Goal: Contribute content: Add original content to the website for others to see

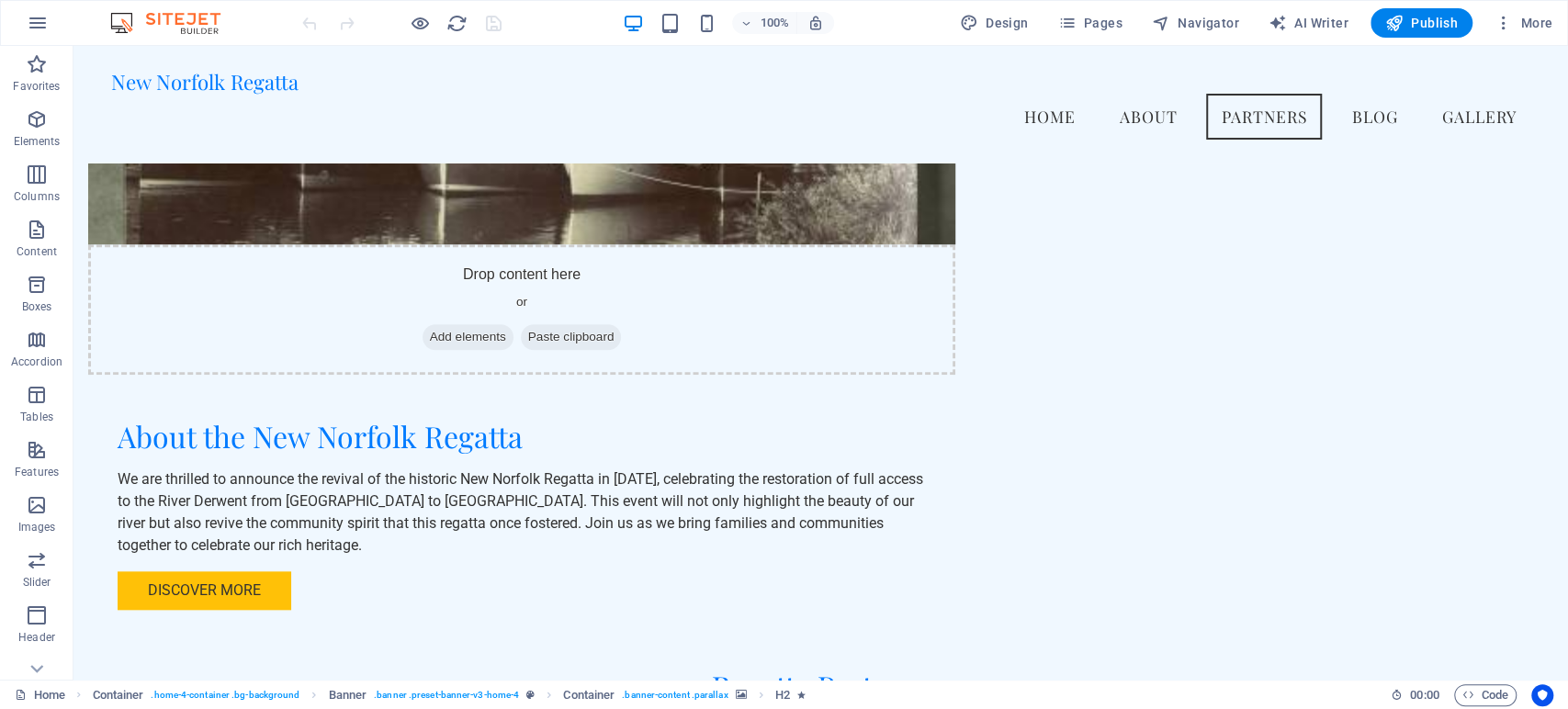
scroll to position [992, 0]
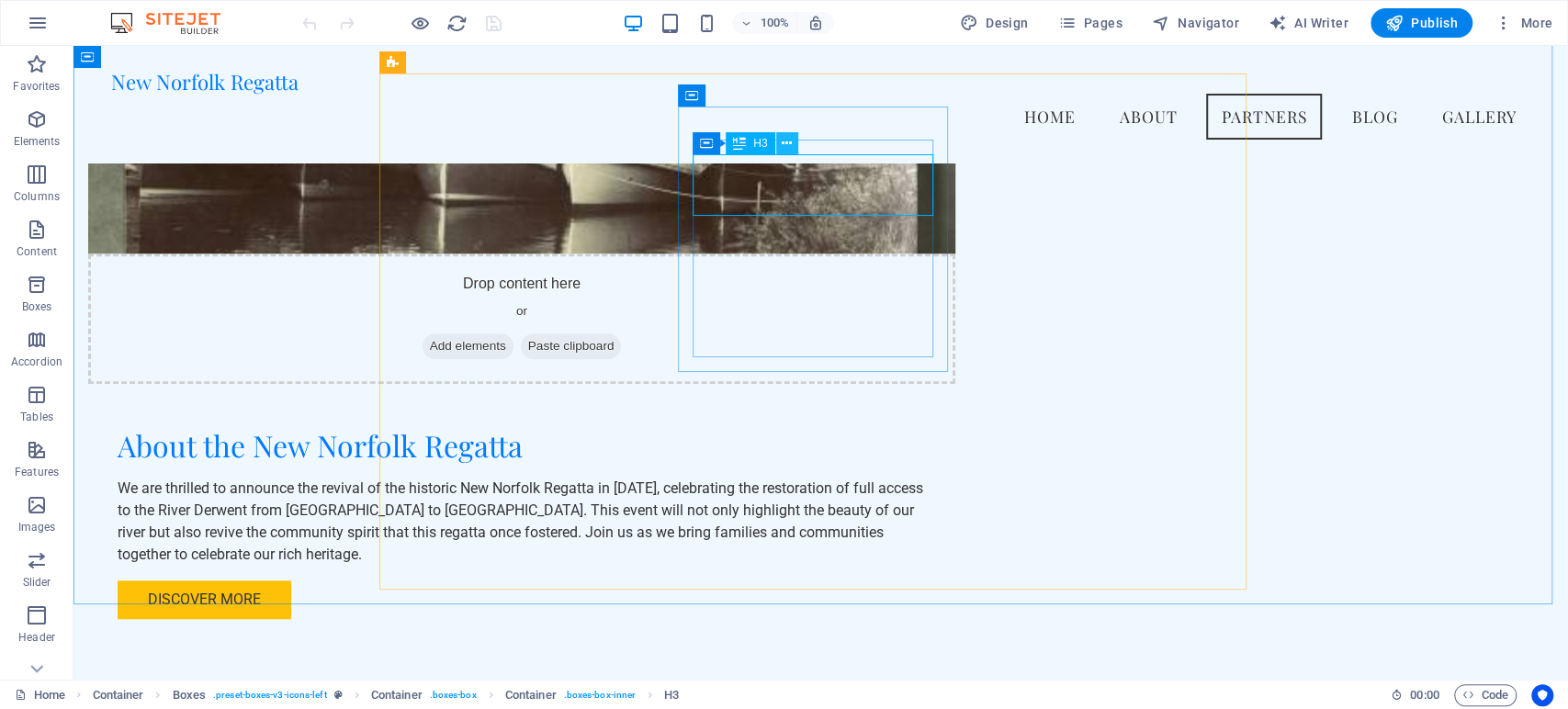
click at [789, 133] on button at bounding box center [788, 144] width 22 height 22
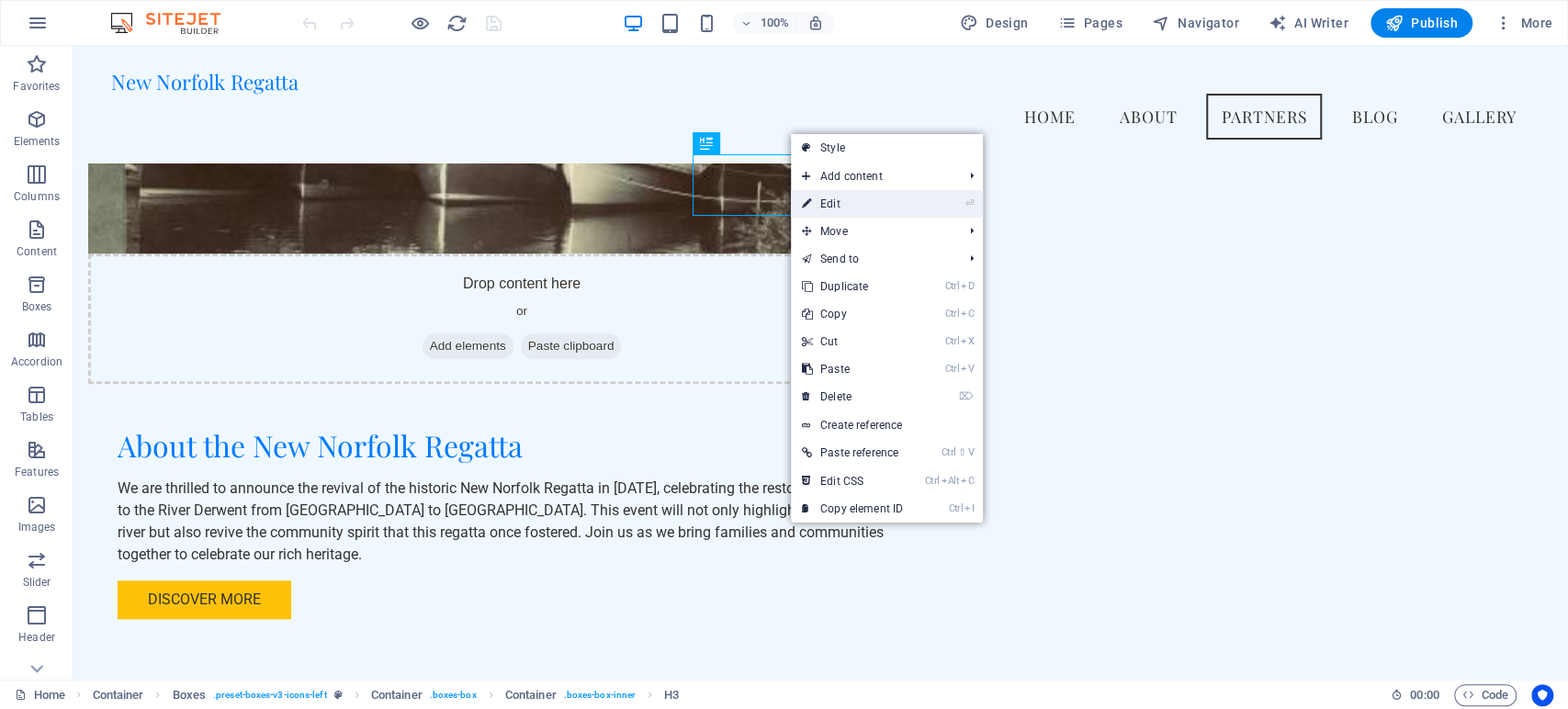
click at [823, 203] on link "⏎ Edit" at bounding box center [852, 203] width 123 height 27
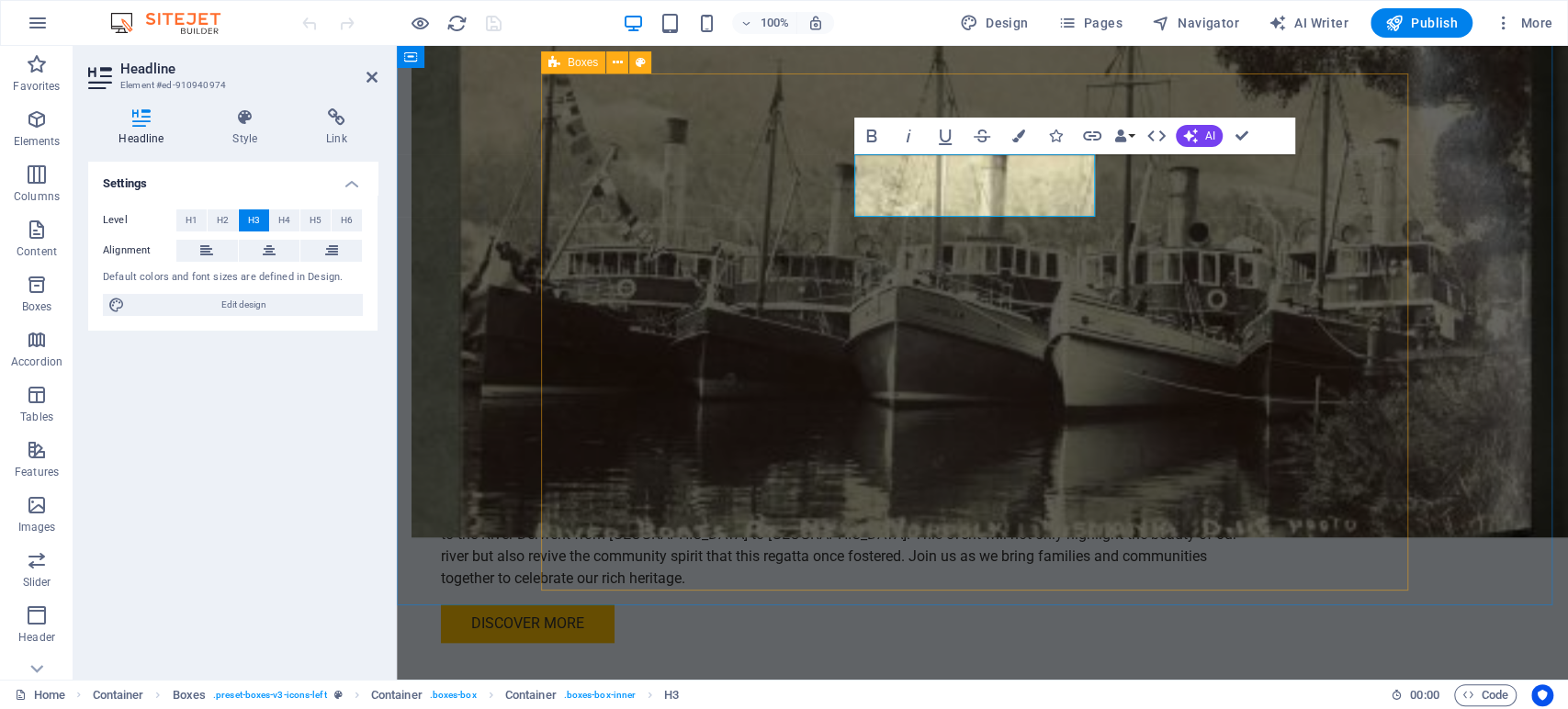
scroll to position [1084, 0]
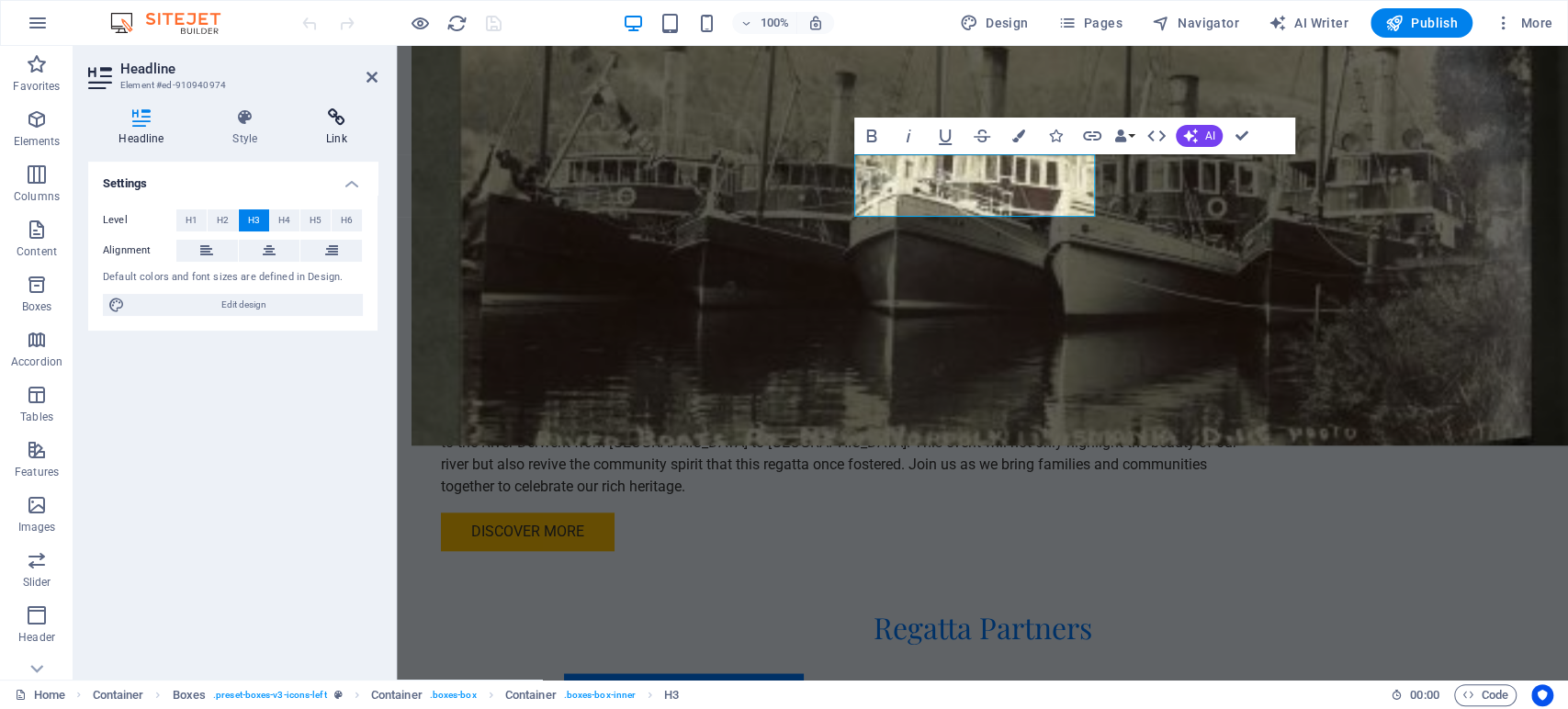
click at [310, 123] on icon at bounding box center [336, 118] width 81 height 19
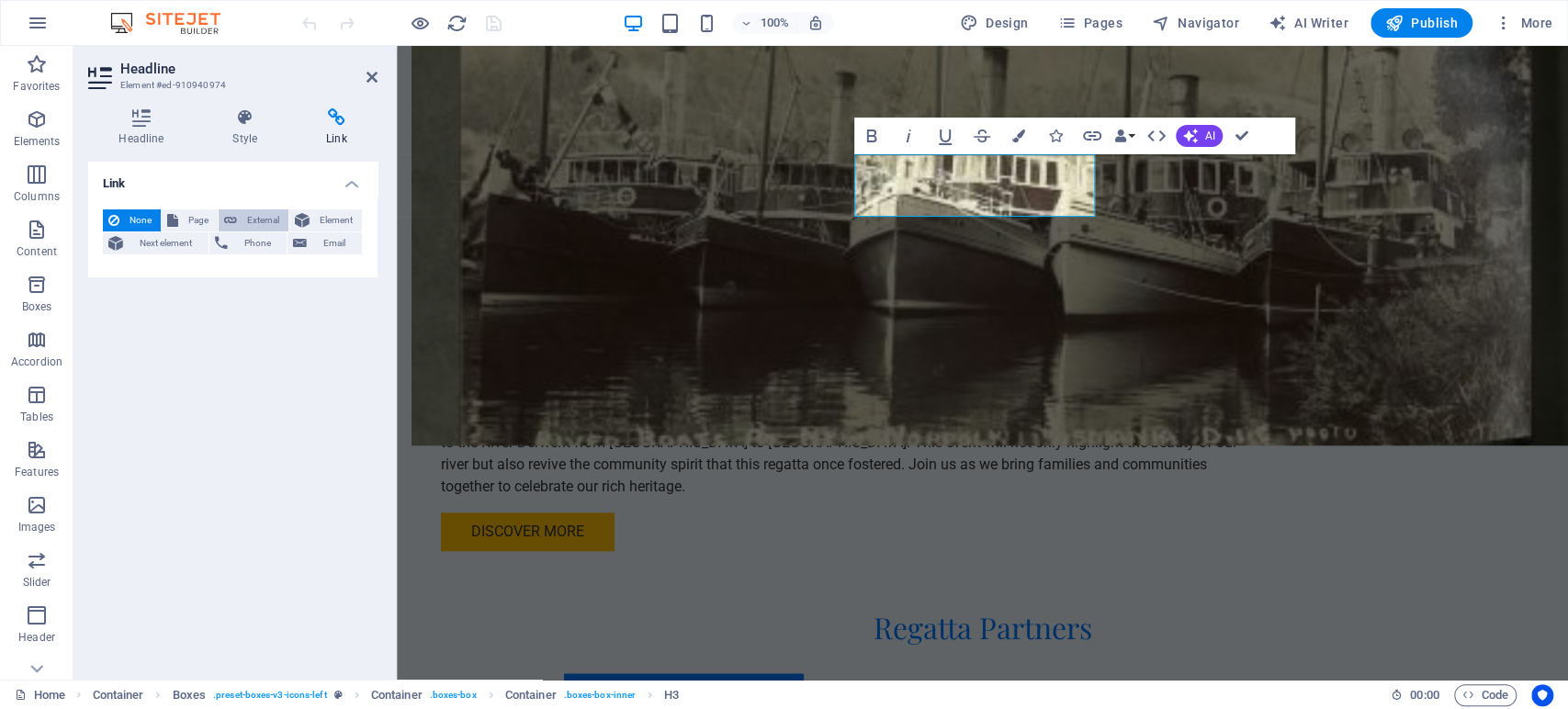
click at [254, 214] on span "External" at bounding box center [263, 220] width 40 height 22
select select "blank"
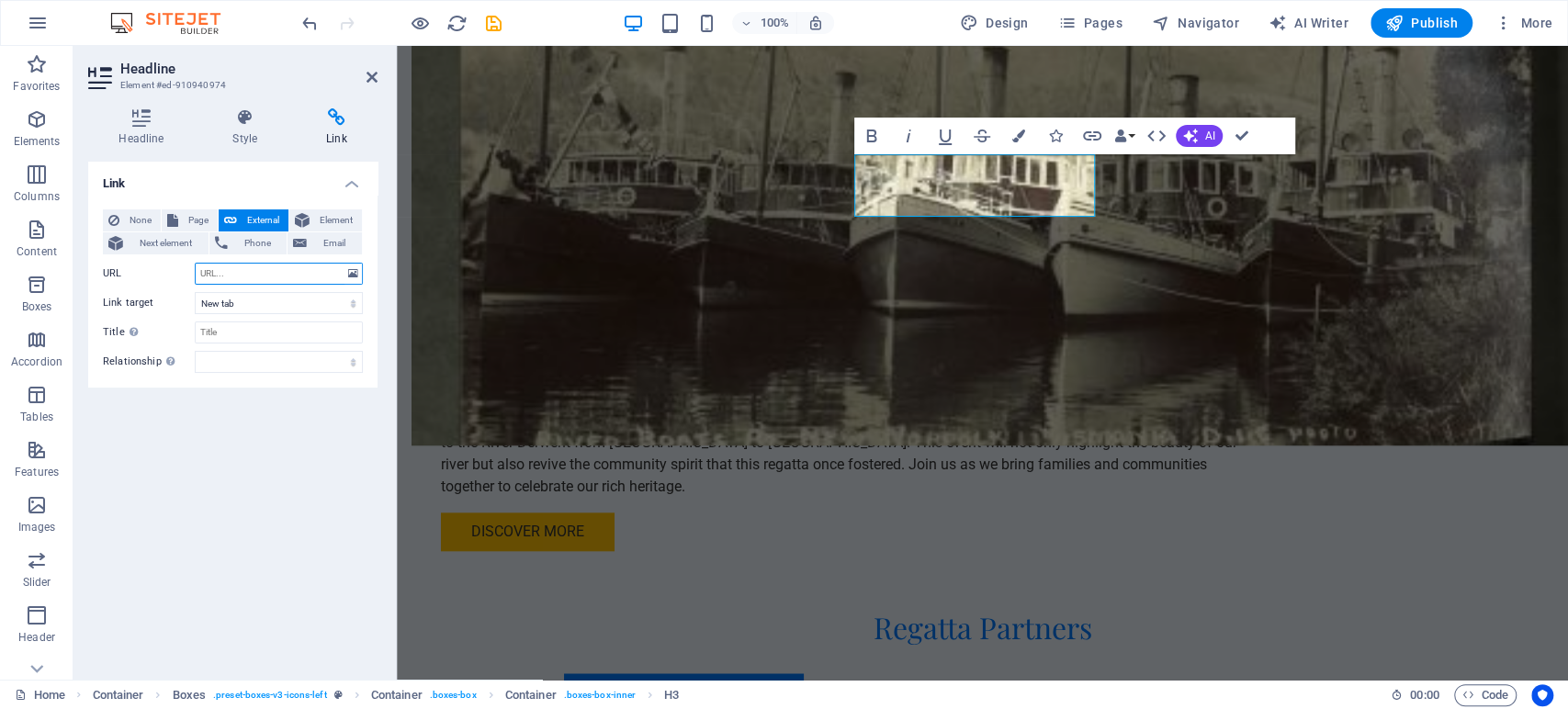
click at [235, 274] on input "URL" at bounding box center [278, 274] width 168 height 22
paste input "[URL][DOMAIN_NAME]"
type input "[URL][DOMAIN_NAME]"
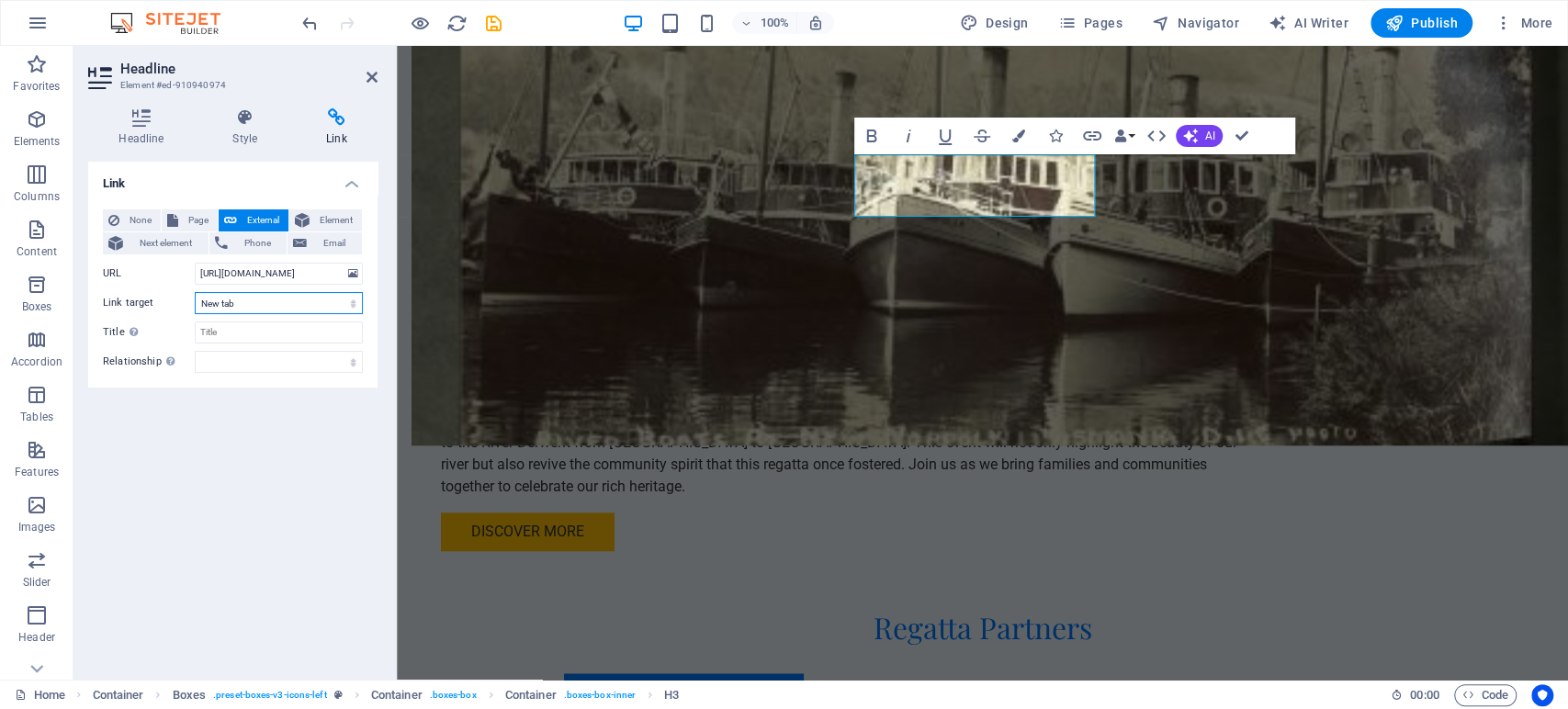
click at [323, 301] on select "New tab Same tab Overlay" at bounding box center [278, 304] width 168 height 22
click at [294, 459] on div "Link None Page External Element Next element Phone Email Page Home Subpage Lega…" at bounding box center [233, 413] width 290 height 503
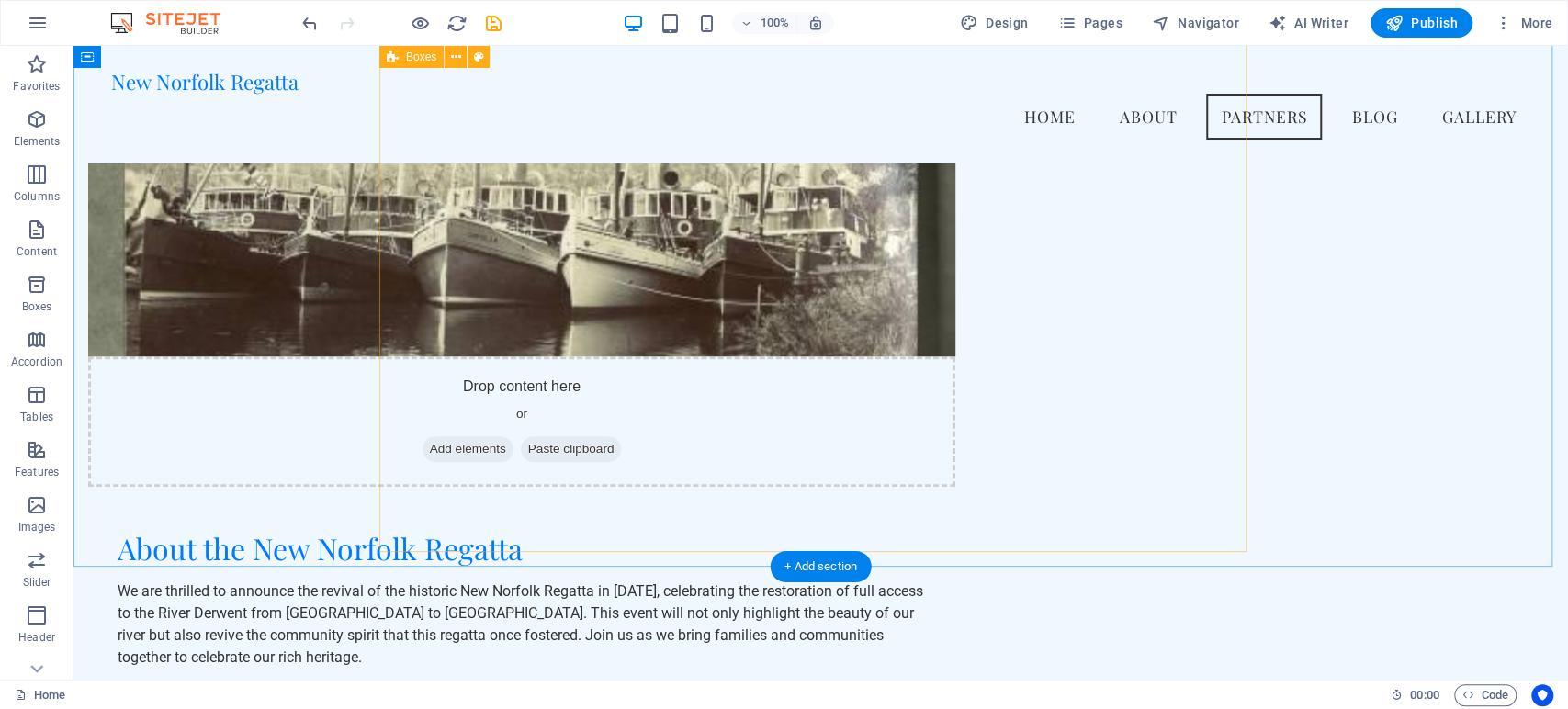
scroll to position [889, 0]
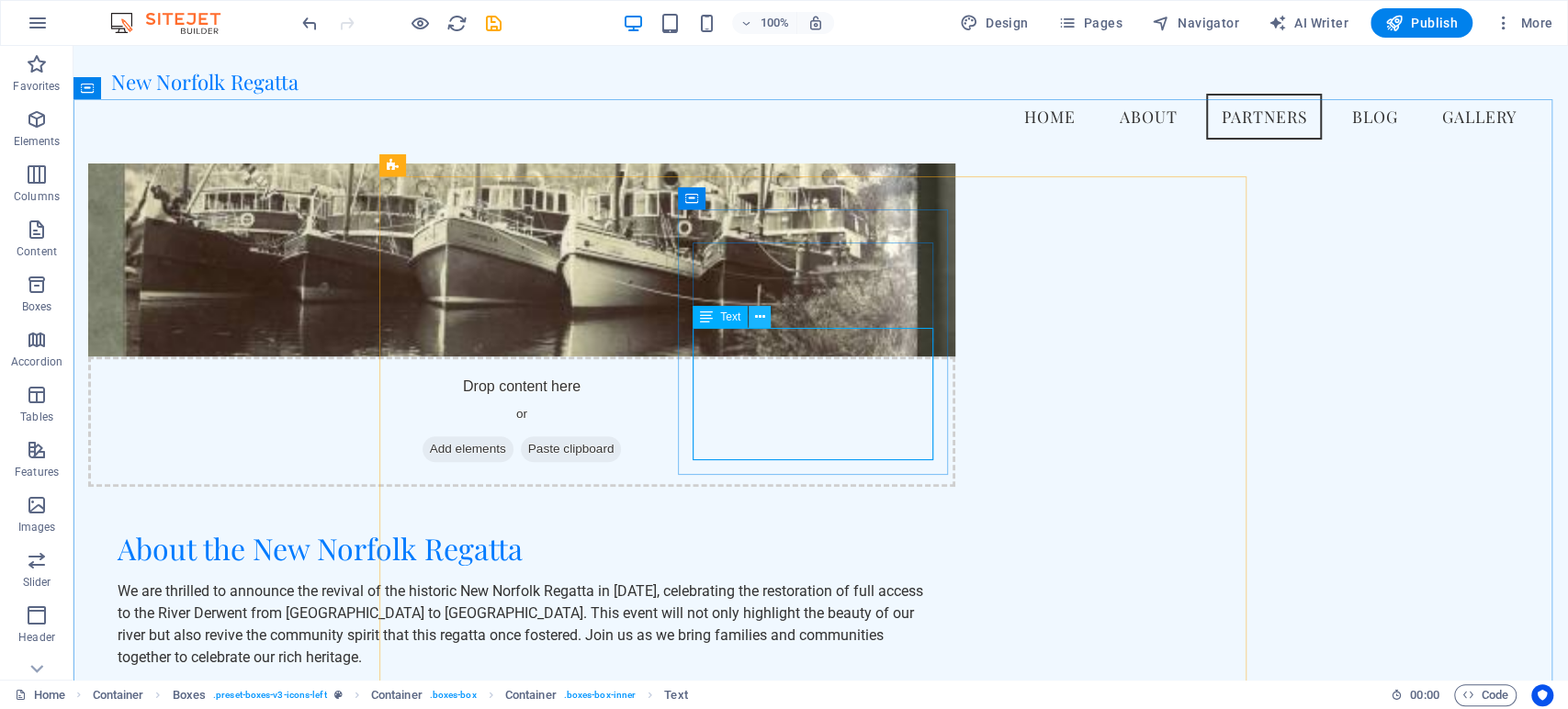
click at [763, 319] on icon at bounding box center [760, 317] width 10 height 20
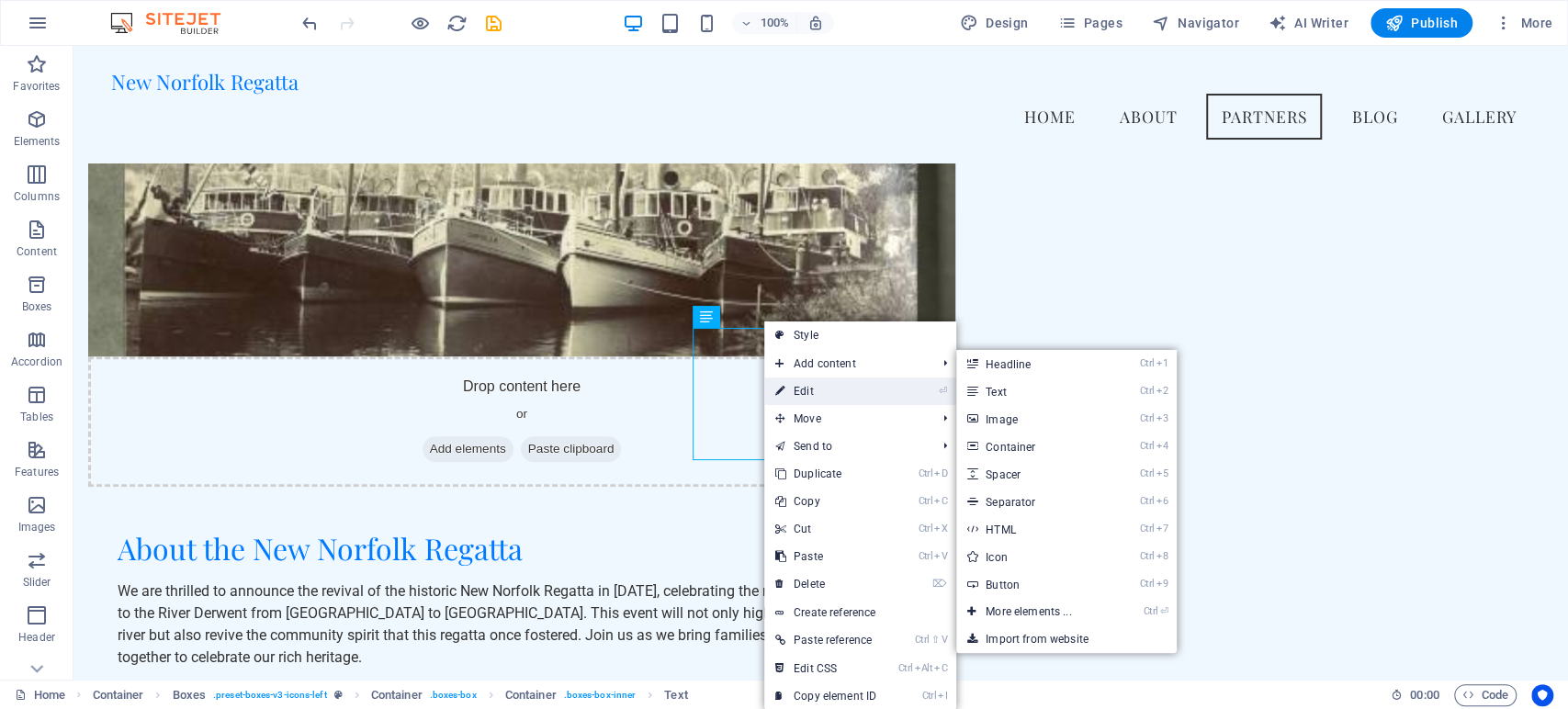
click at [808, 380] on link "⏎ Edit" at bounding box center [826, 390] width 123 height 27
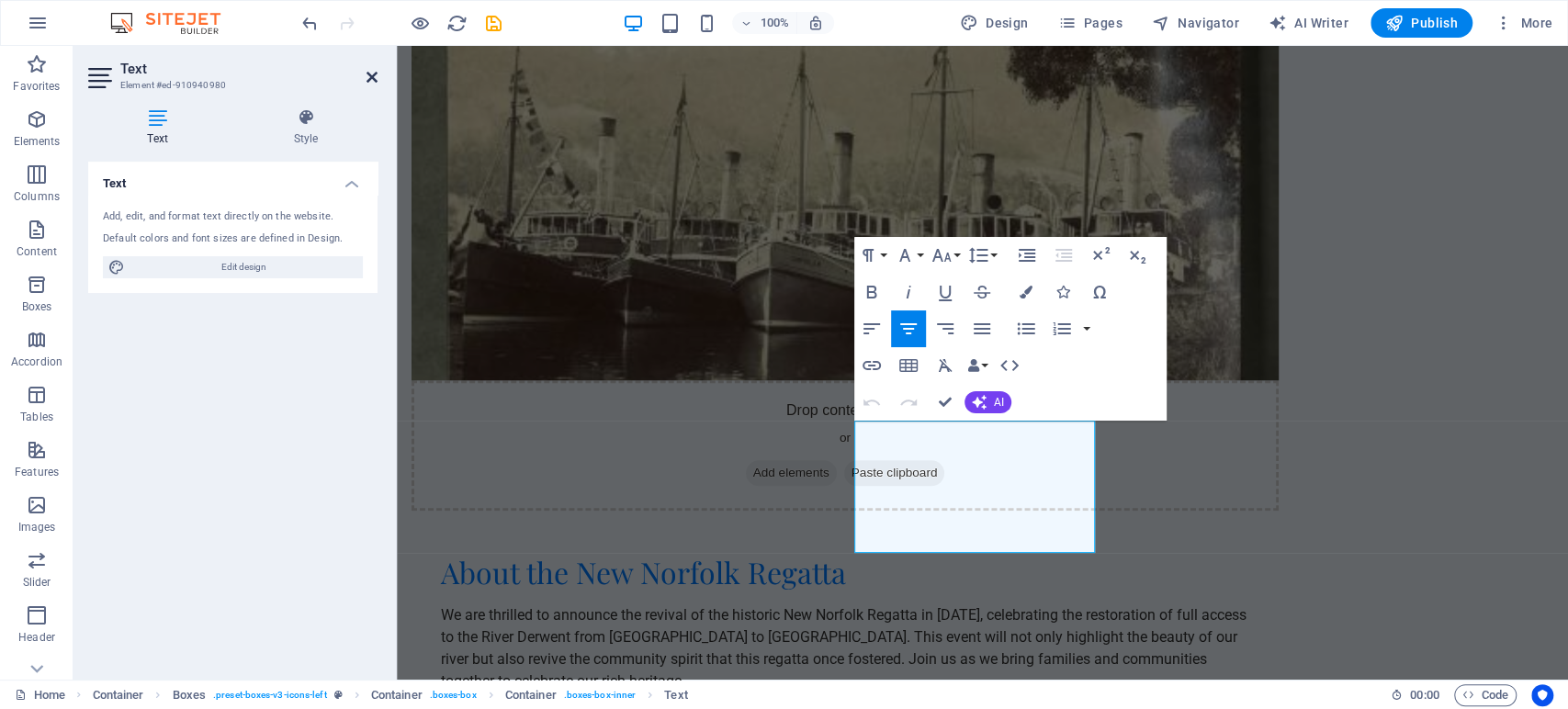
click at [366, 74] on icon at bounding box center [372, 78] width 11 height 15
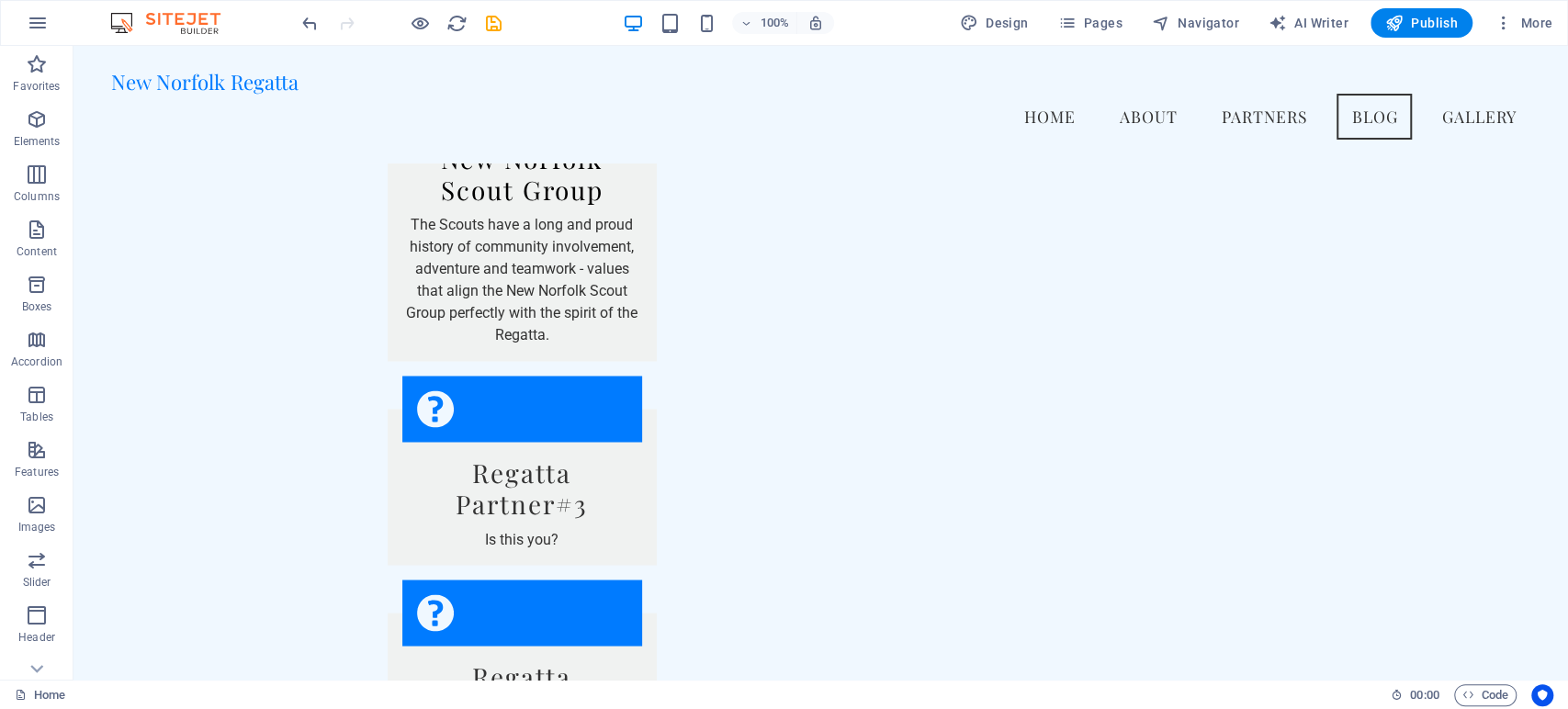
scroll to position [1746, 0]
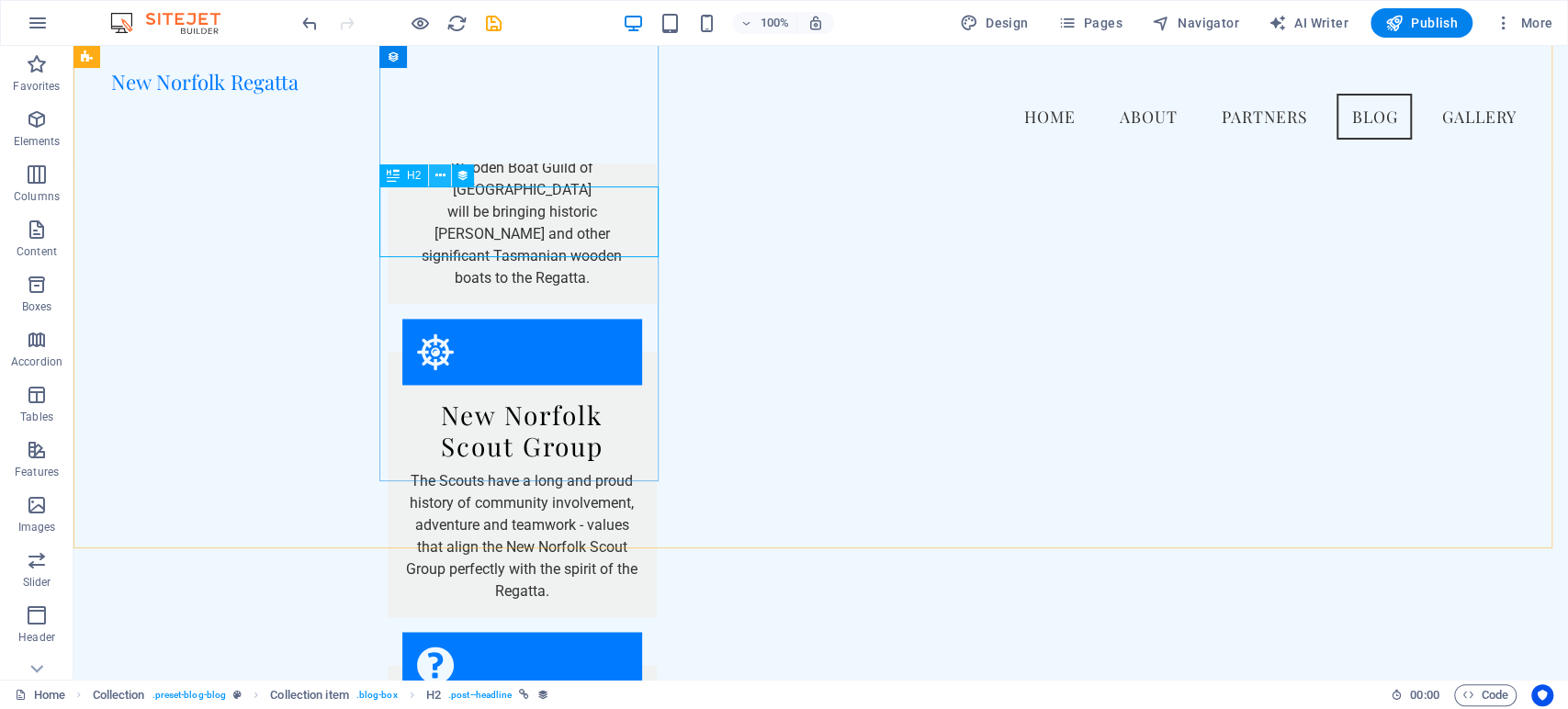
click at [439, 179] on icon at bounding box center [440, 176] width 10 height 20
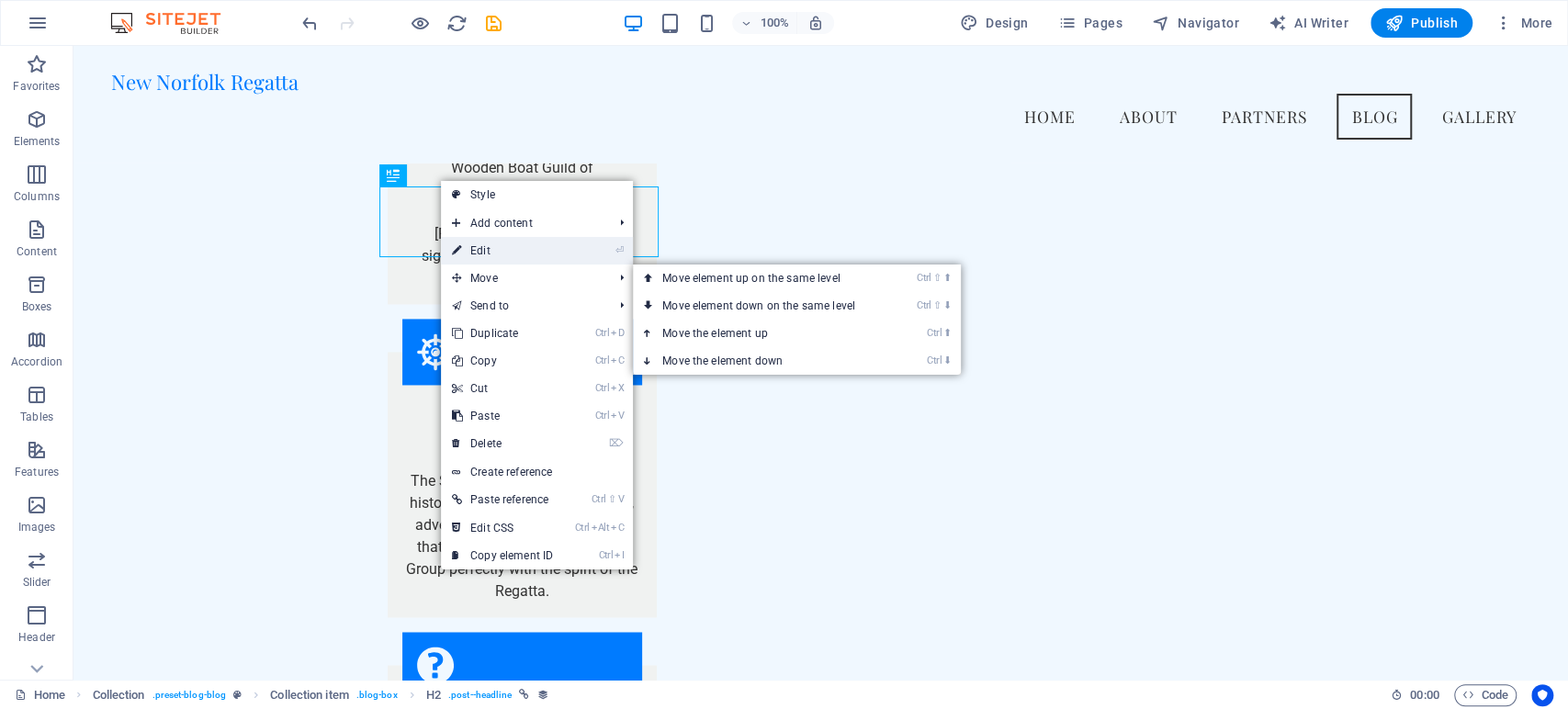
click at [468, 247] on link "⏎ Edit" at bounding box center [503, 250] width 123 height 27
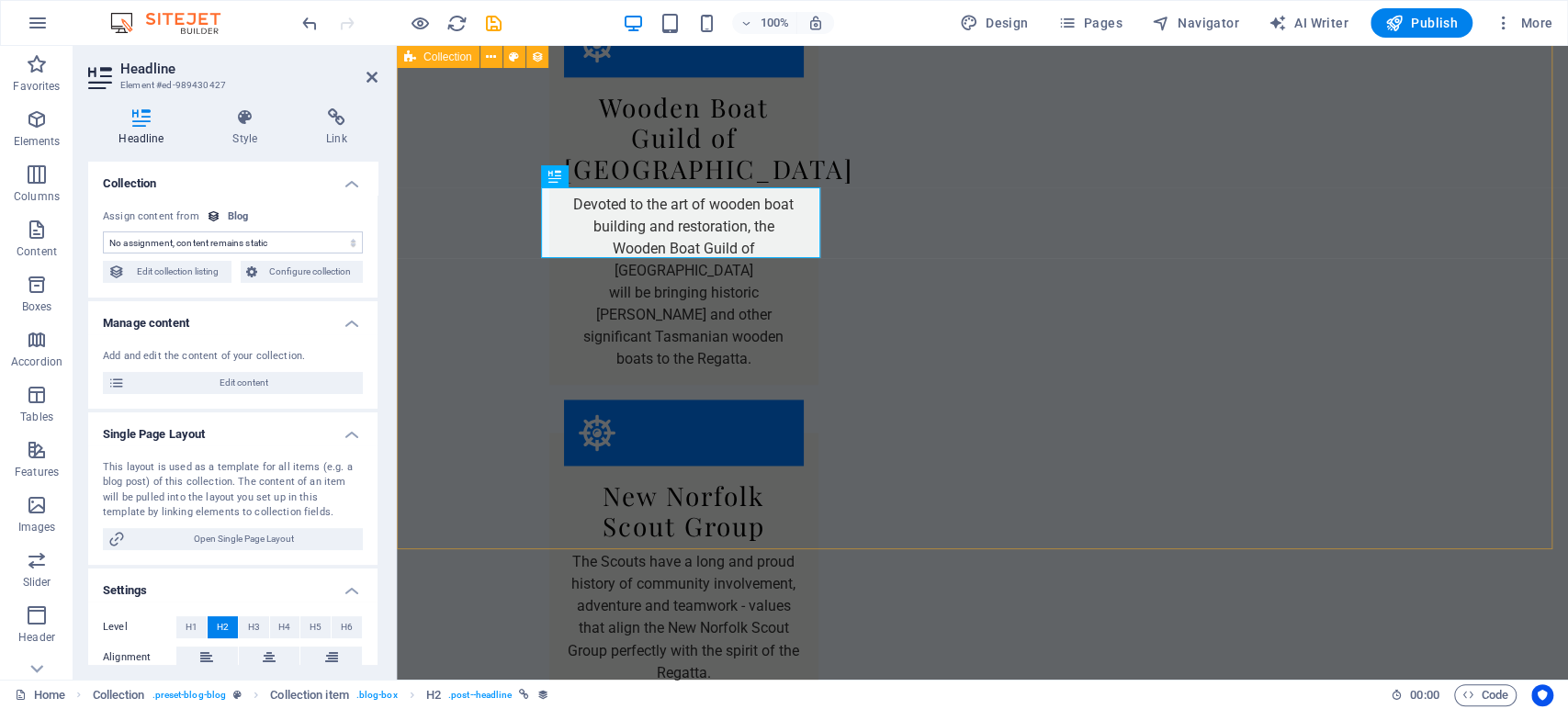
scroll to position [1837, 0]
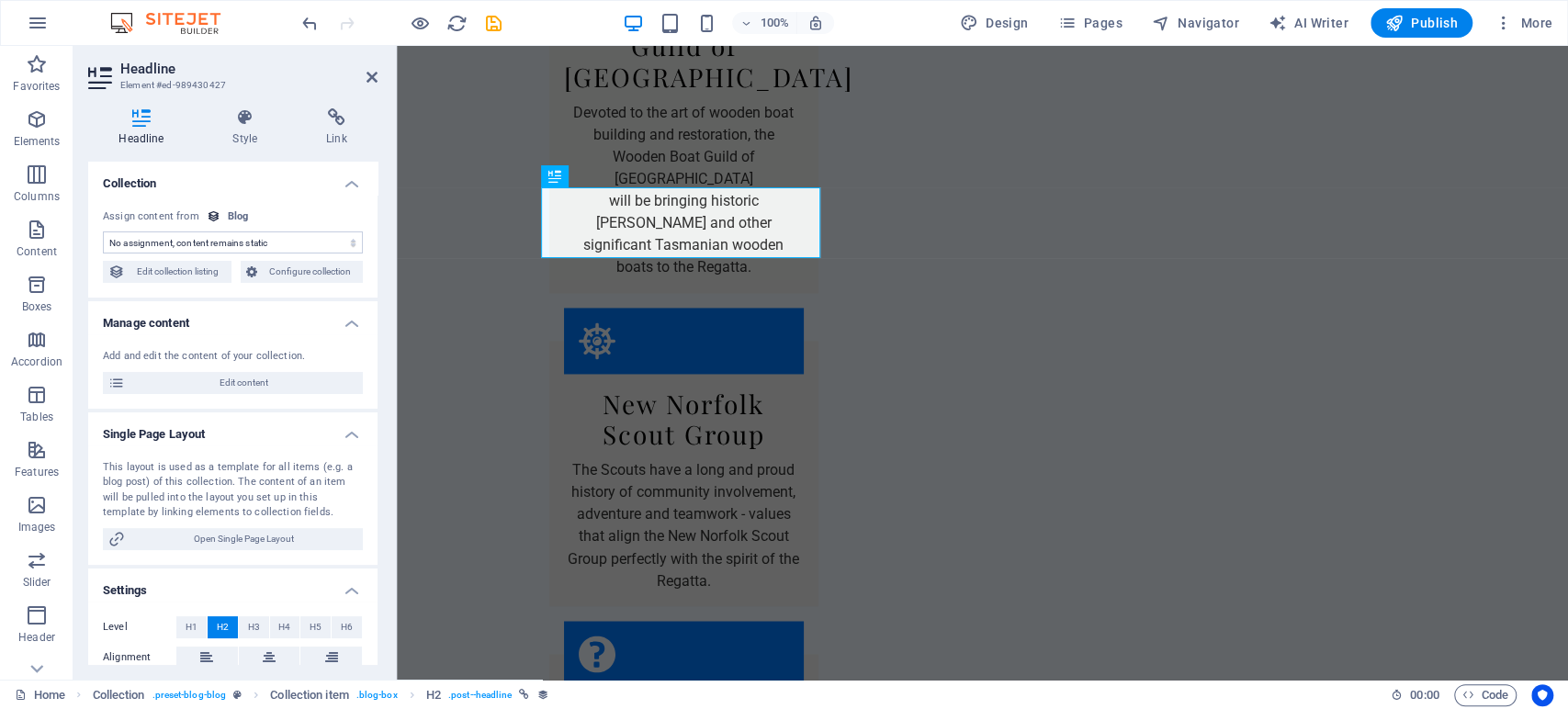
select select "name"
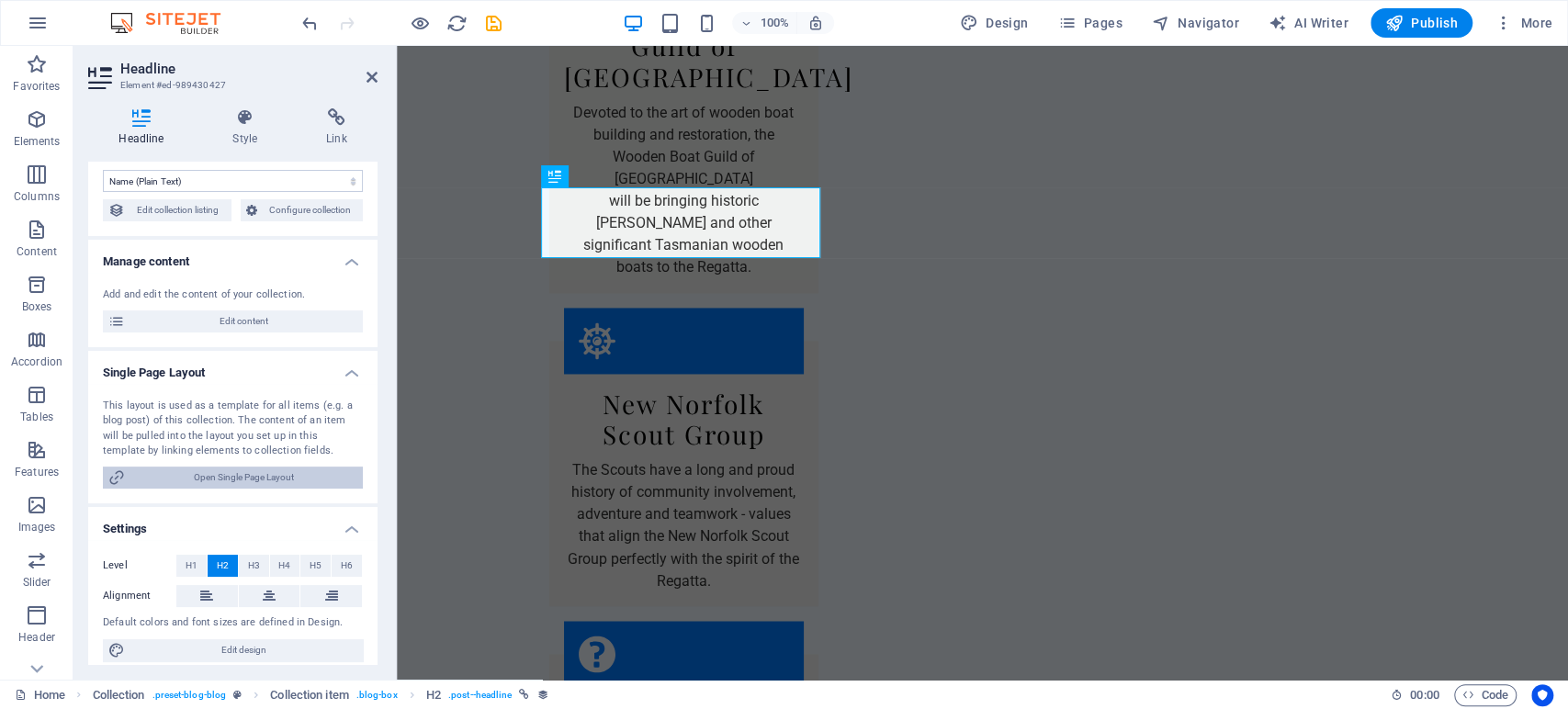
scroll to position [72, 0]
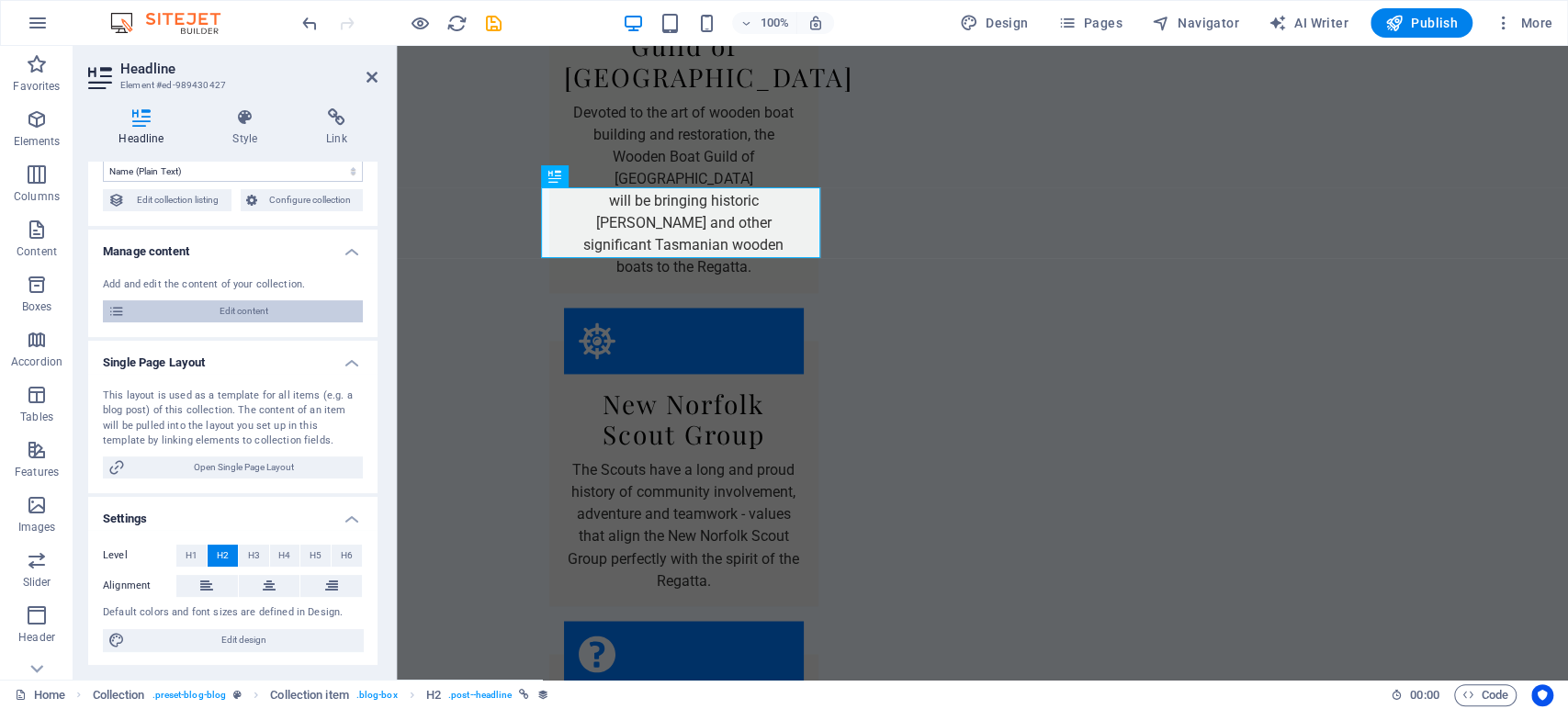
click at [254, 308] on span "Edit content" at bounding box center [244, 311] width 227 height 22
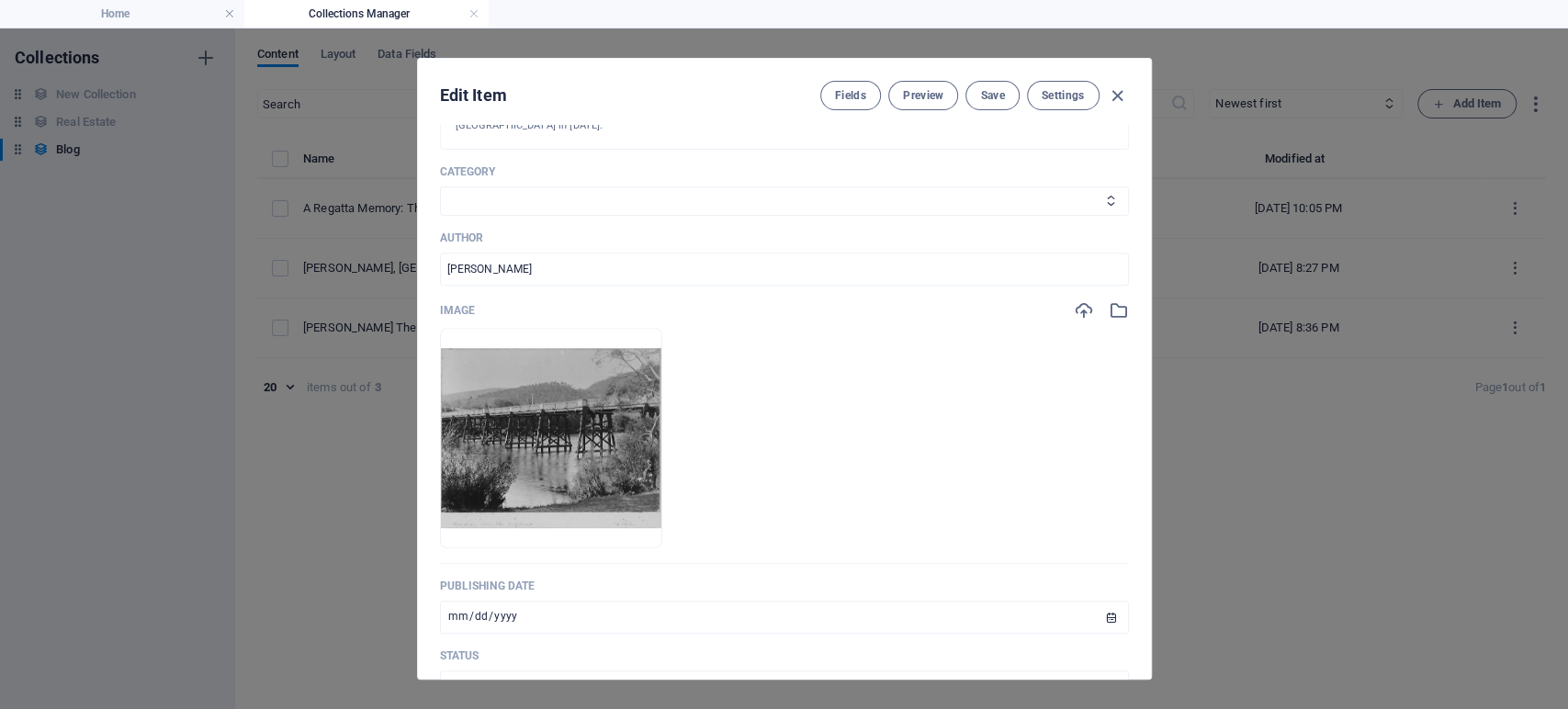
scroll to position [407, 0]
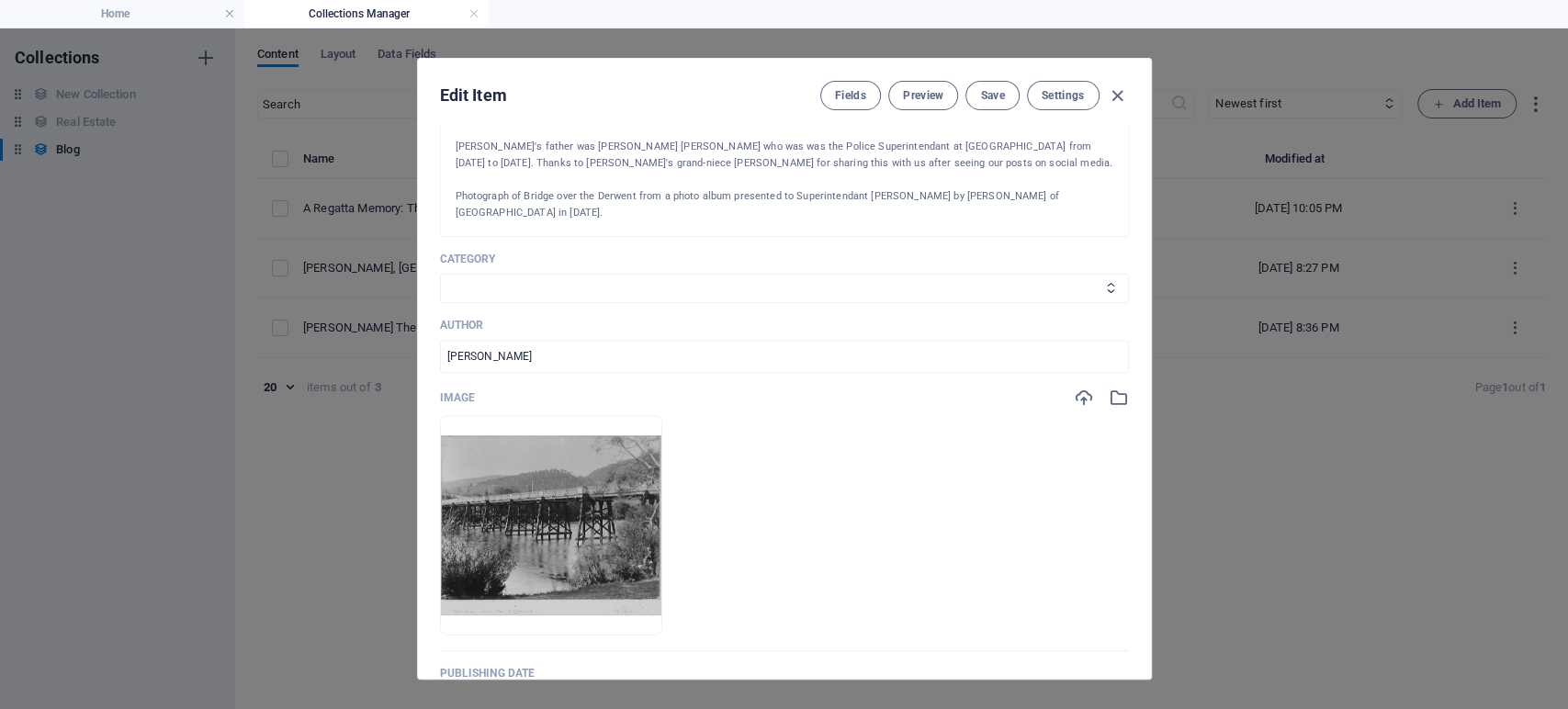
click at [714, 123] on div "Edit Item Fields Preview Save Settings" at bounding box center [784, 92] width 733 height 66
click at [714, 138] on p "[PERSON_NAME]'s father was [PERSON_NAME] [PERSON_NAME] who was was the Police S…" at bounding box center [785, 154] width 658 height 33
click at [707, 138] on p "[PERSON_NAME]'s father was [PERSON_NAME] [PERSON_NAME] who was was the Police S…" at bounding box center [785, 154] width 658 height 33
click at [715, 138] on p "[PERSON_NAME]'s father was [PERSON_NAME] [PERSON_NAME] who was was the Police S…" at bounding box center [785, 154] width 658 height 33
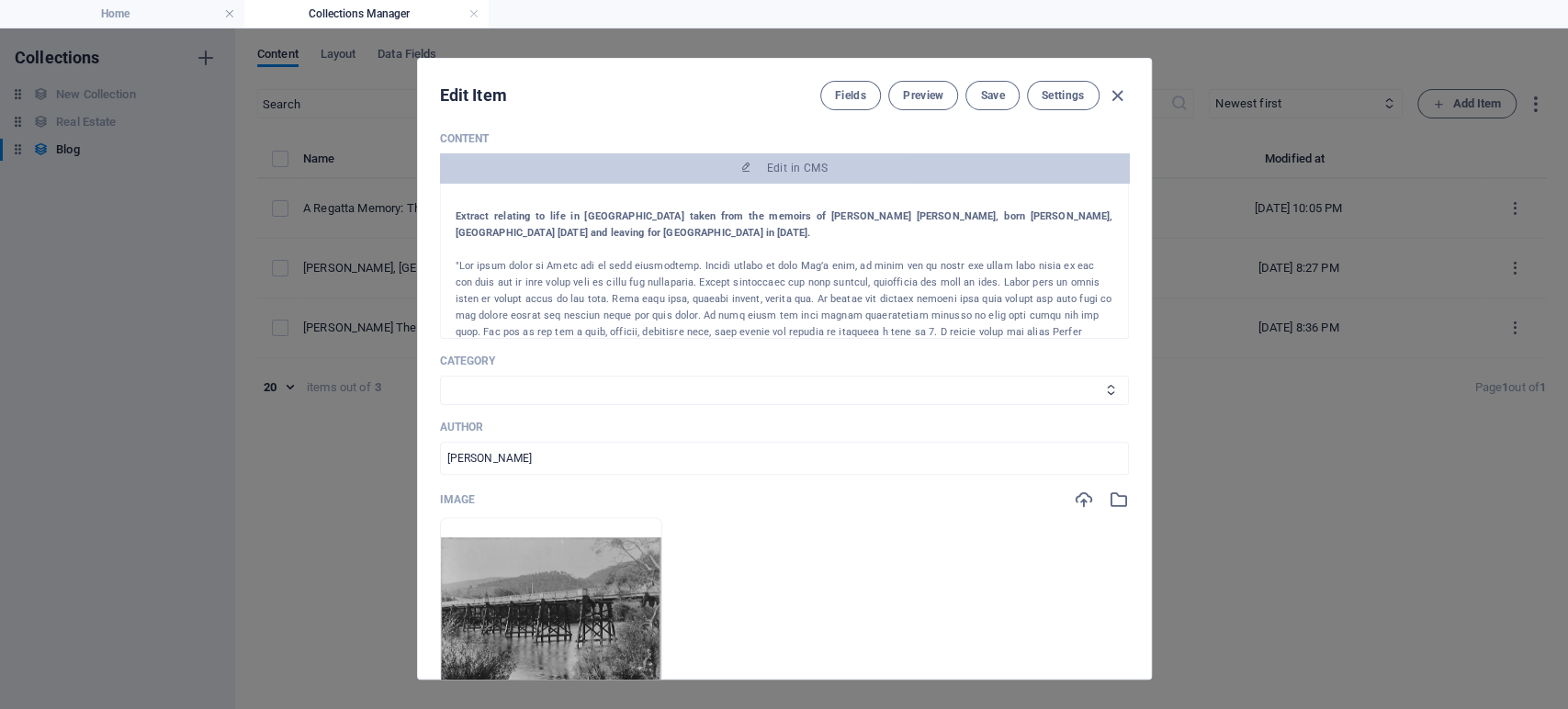
scroll to position [0, 0]
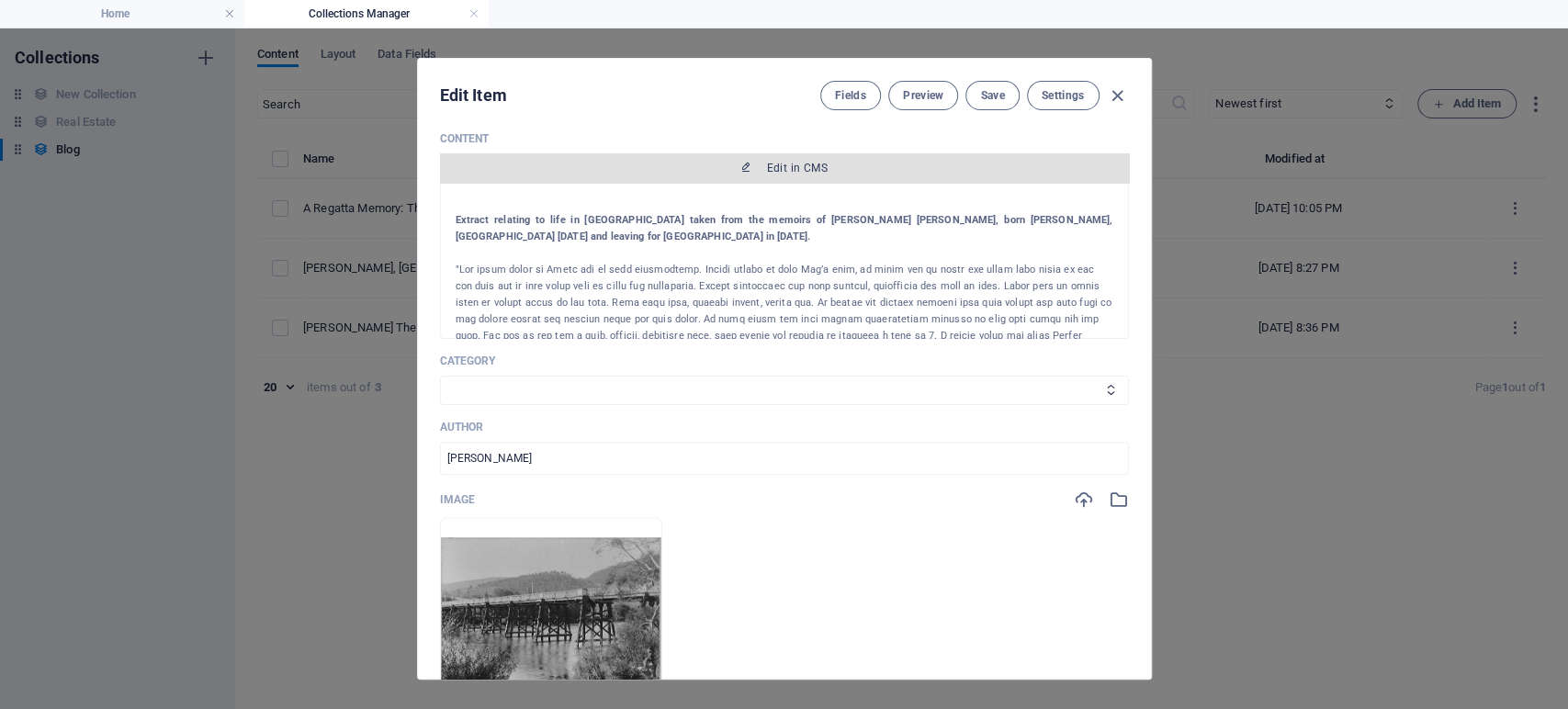
click at [767, 167] on span "Edit in CMS" at bounding box center [797, 168] width 61 height 15
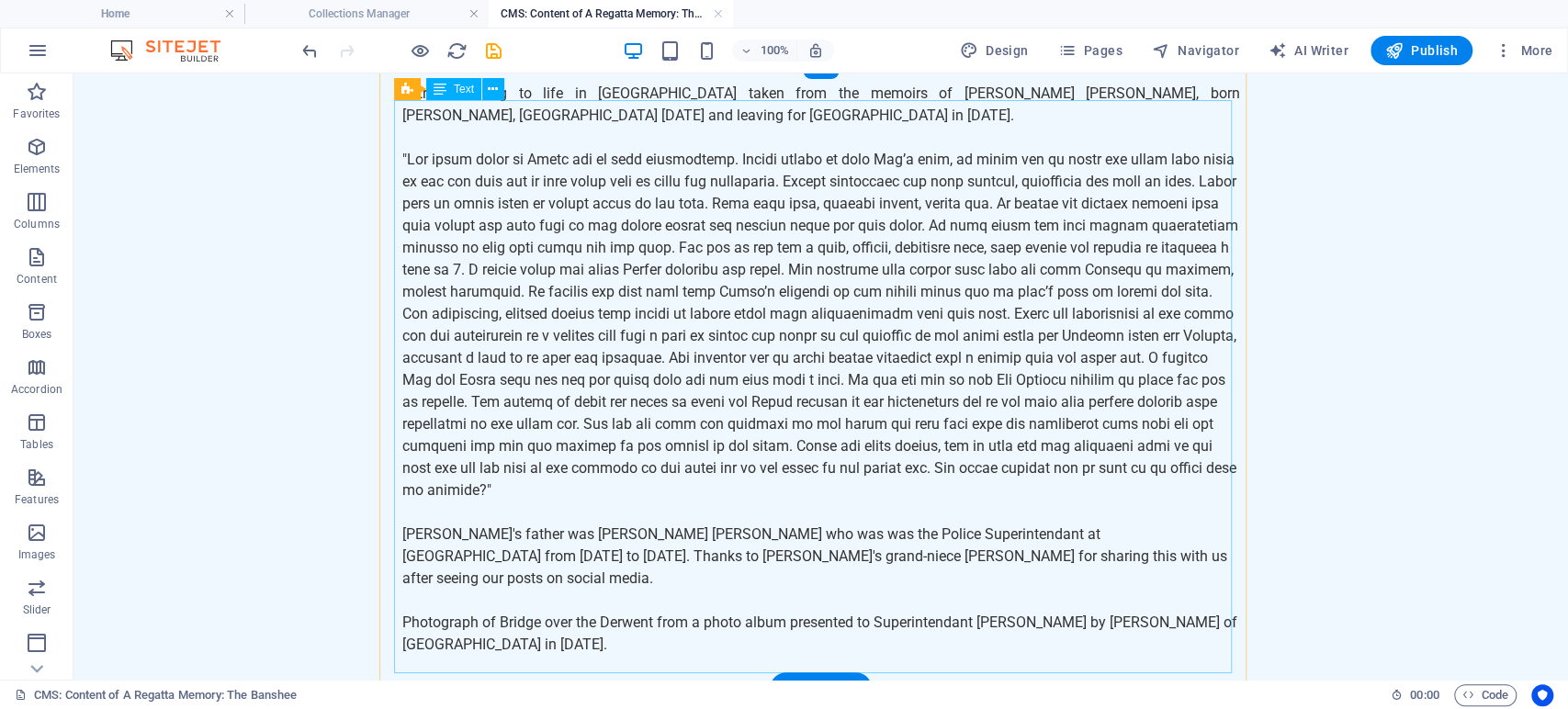
scroll to position [39, 0]
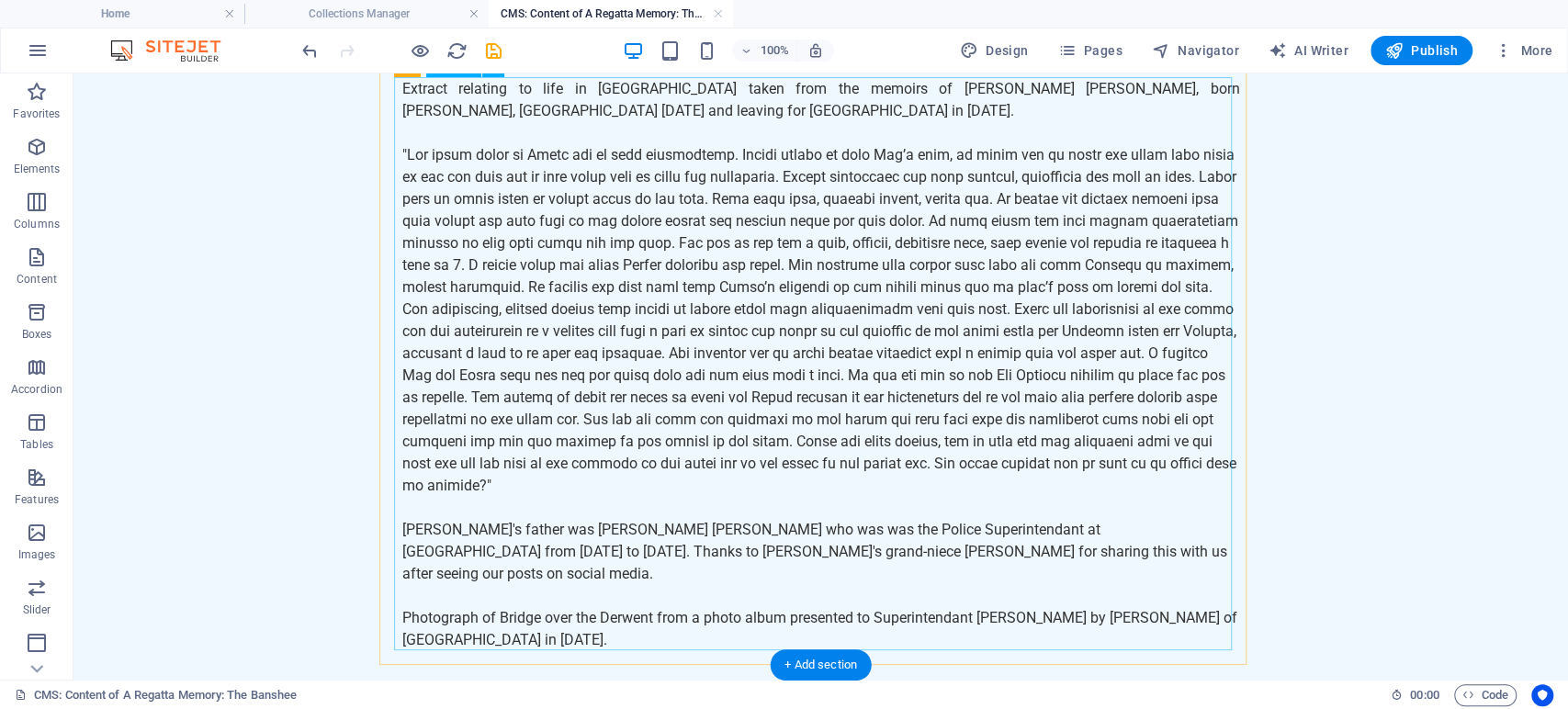
click at [748, 528] on div "Extract relating to life in [GEOGRAPHIC_DATA] taken from the memoirs of [PERSON…" at bounding box center [821, 376] width 837 height 595
click at [759, 527] on div "Extract relating to life in [GEOGRAPHIC_DATA] taken from the memoirs of [PERSON…" at bounding box center [821, 376] width 837 height 595
click at [757, 527] on div "Extract relating to life in [GEOGRAPHIC_DATA] taken from the memoirs of [PERSON…" at bounding box center [821, 376] width 837 height 595
click at [749, 529] on div "Extract relating to life in [GEOGRAPHIC_DATA] taken from the memoirs of [PERSON…" at bounding box center [821, 376] width 837 height 595
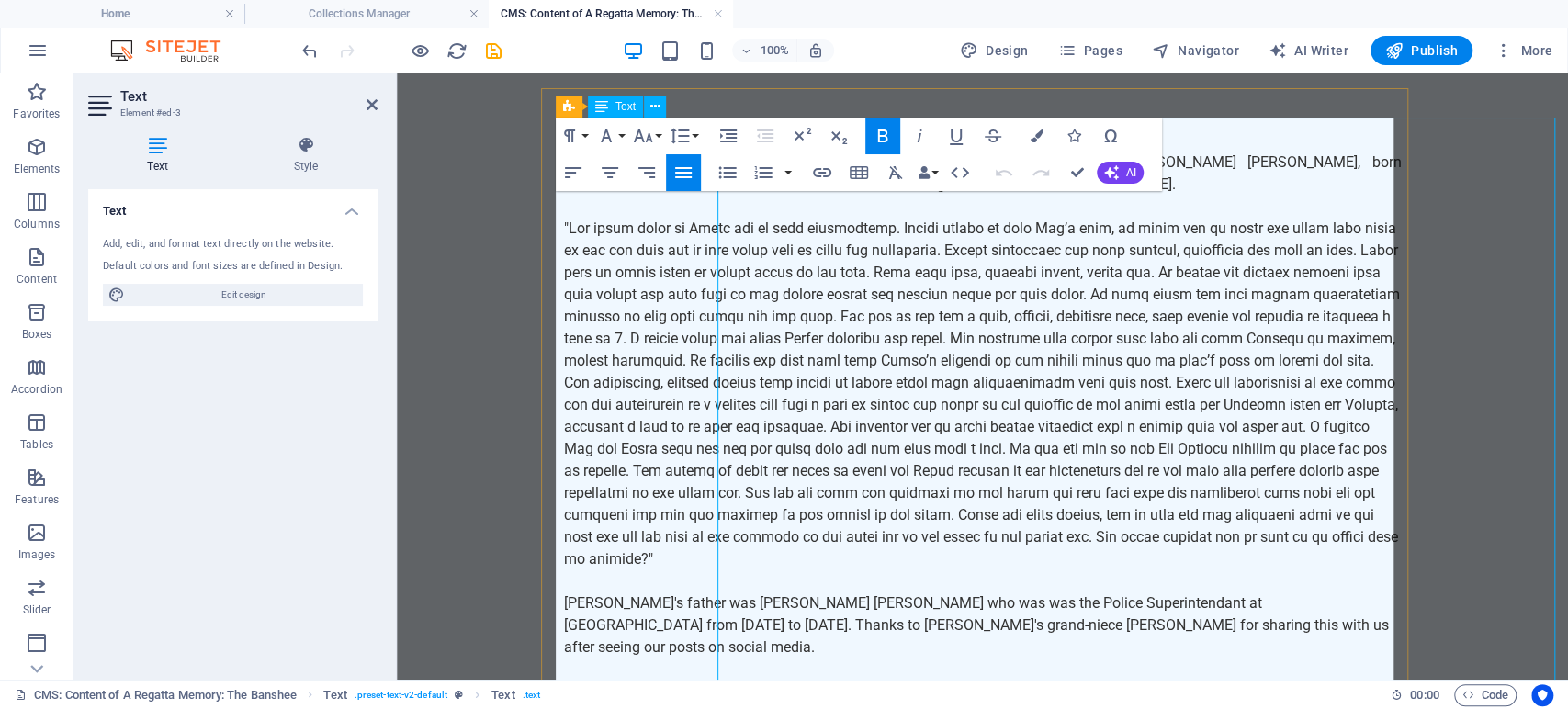
click at [749, 529] on p at bounding box center [983, 393] width 837 height 352
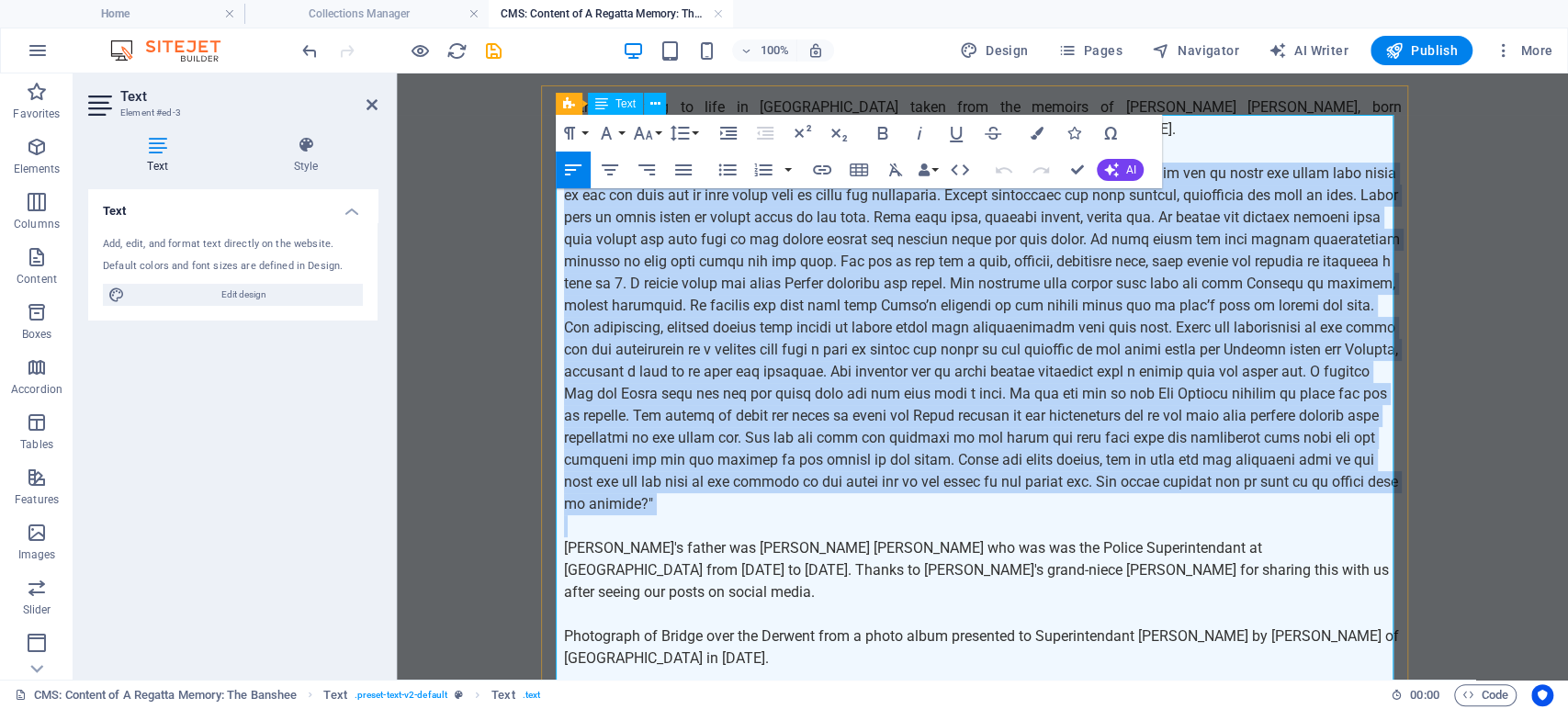
scroll to position [113, 0]
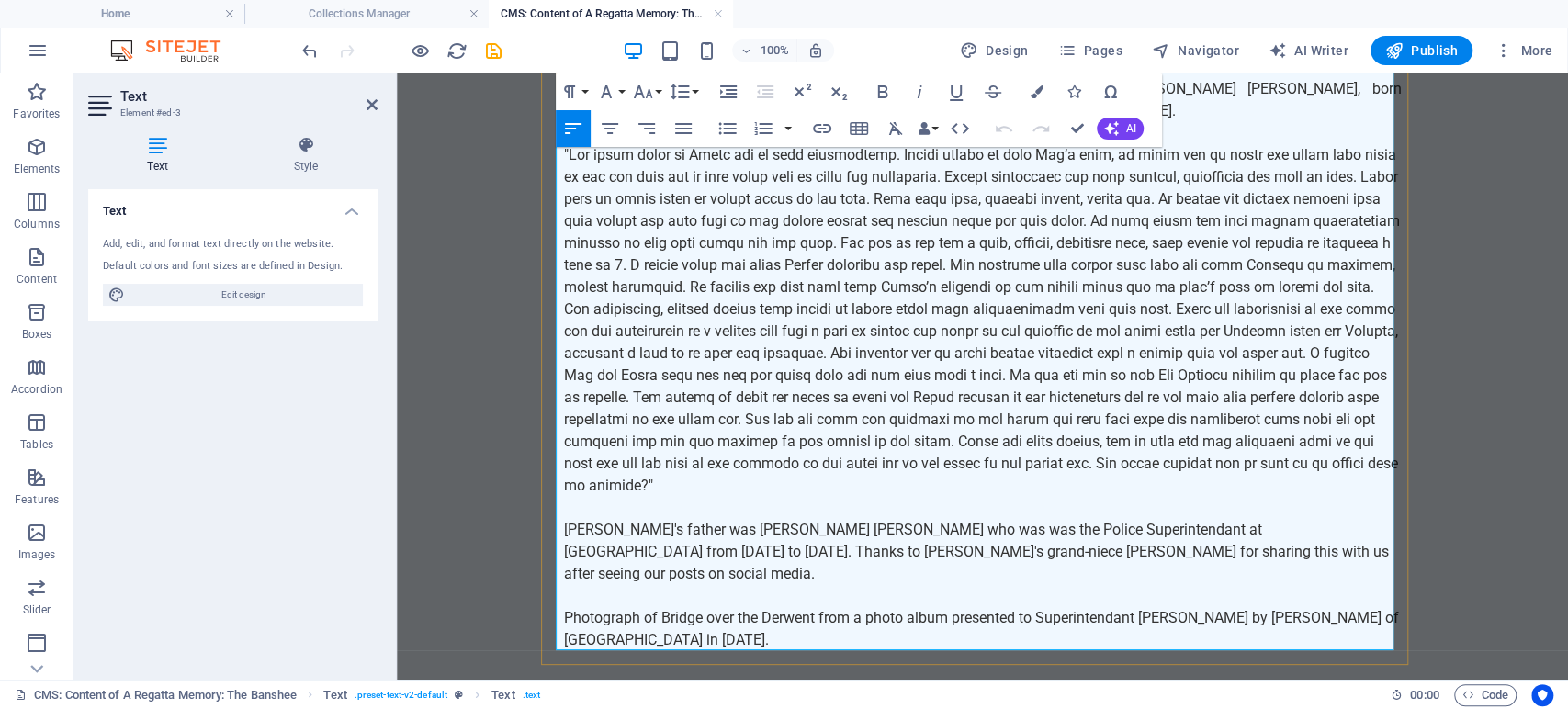
click at [814, 532] on p "[PERSON_NAME]'s father was [PERSON_NAME] [PERSON_NAME] who was was the Police S…" at bounding box center [983, 551] width 837 height 66
click at [909, 527] on p "[PERSON_NAME]'s father was [PERSON_NAME] [PERSON_NAME] who was was the Police S…" at bounding box center [983, 551] width 837 height 66
click at [903, 529] on p "[PERSON_NAME]'s father was [PERSON_NAME] [PERSON_NAME] who was the Police Super…" at bounding box center [983, 551] width 837 height 66
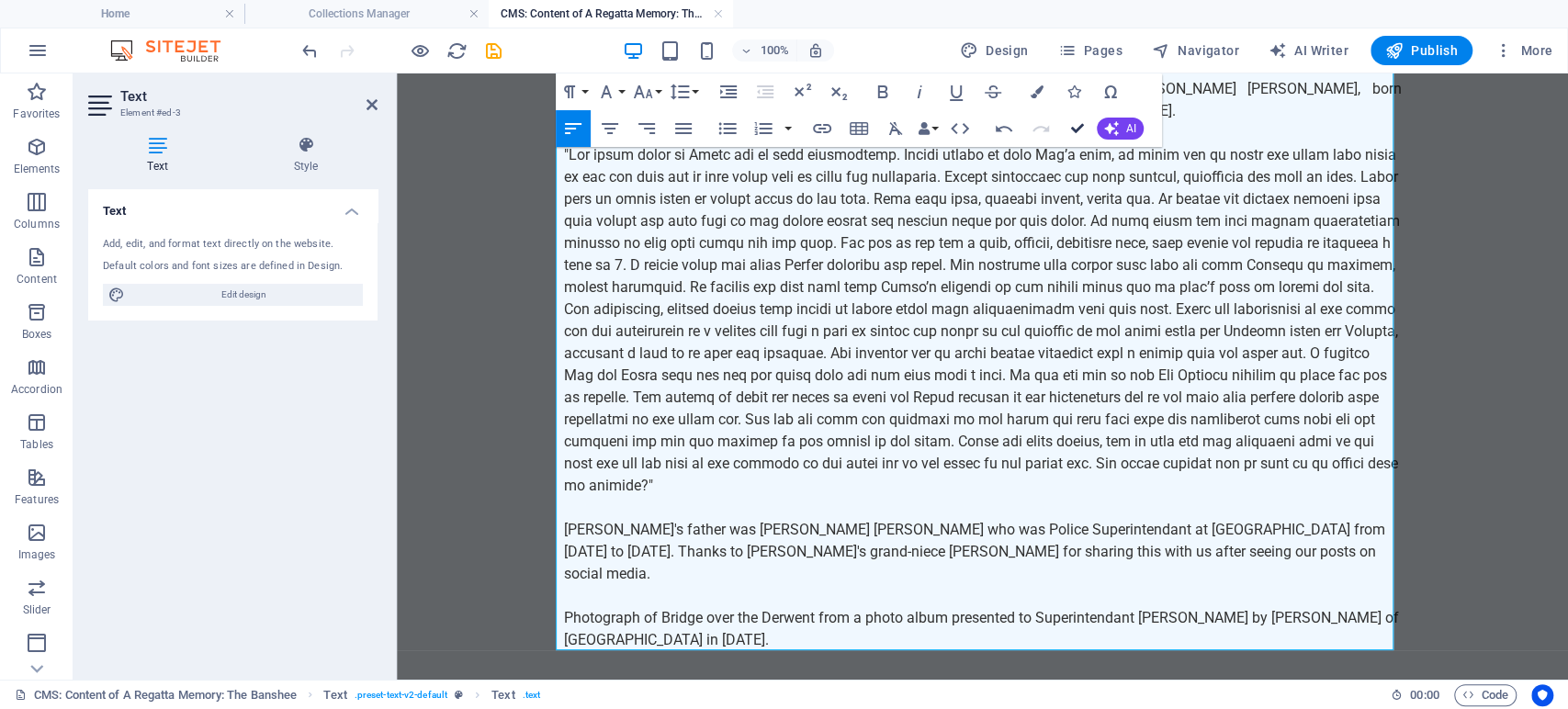
scroll to position [39, 0]
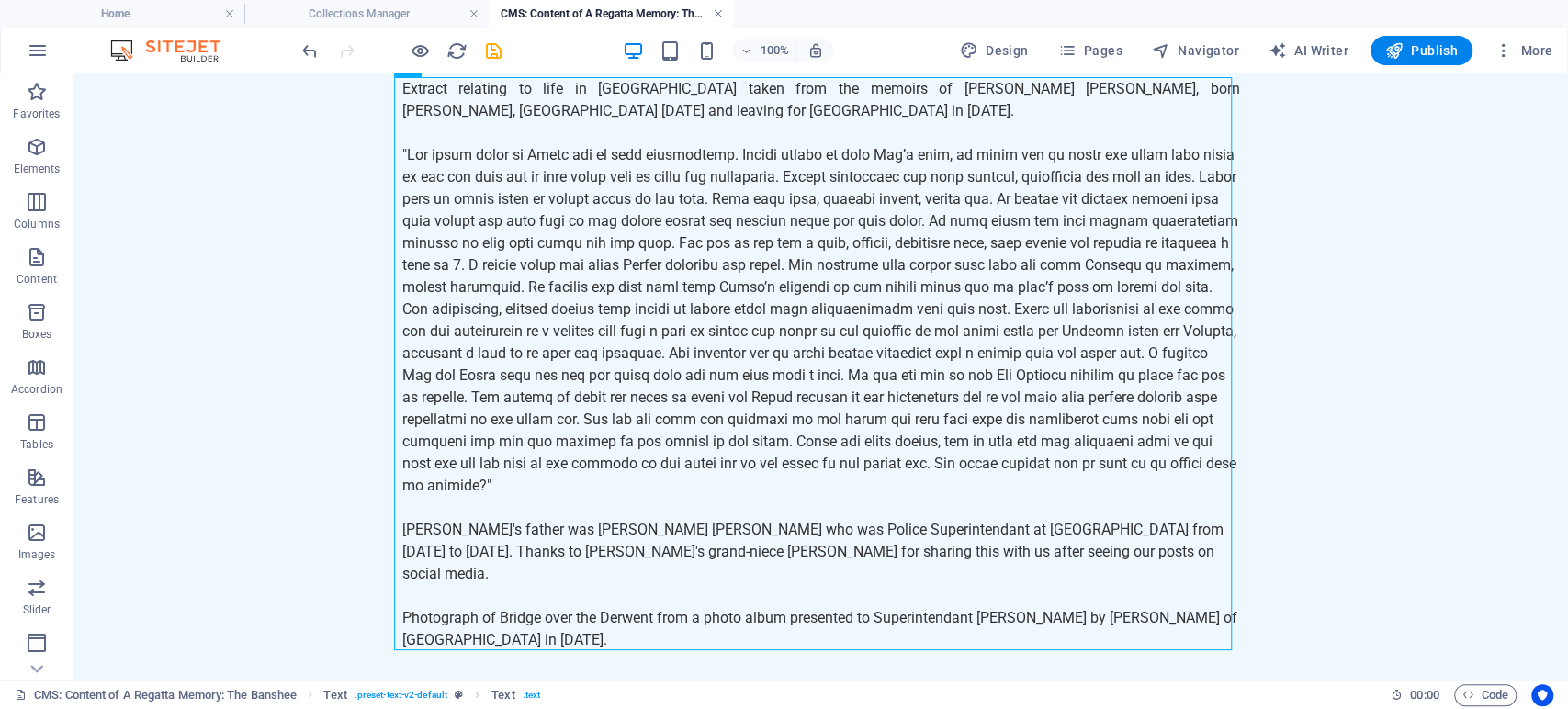
click at [717, 9] on link at bounding box center [719, 14] width 11 height 18
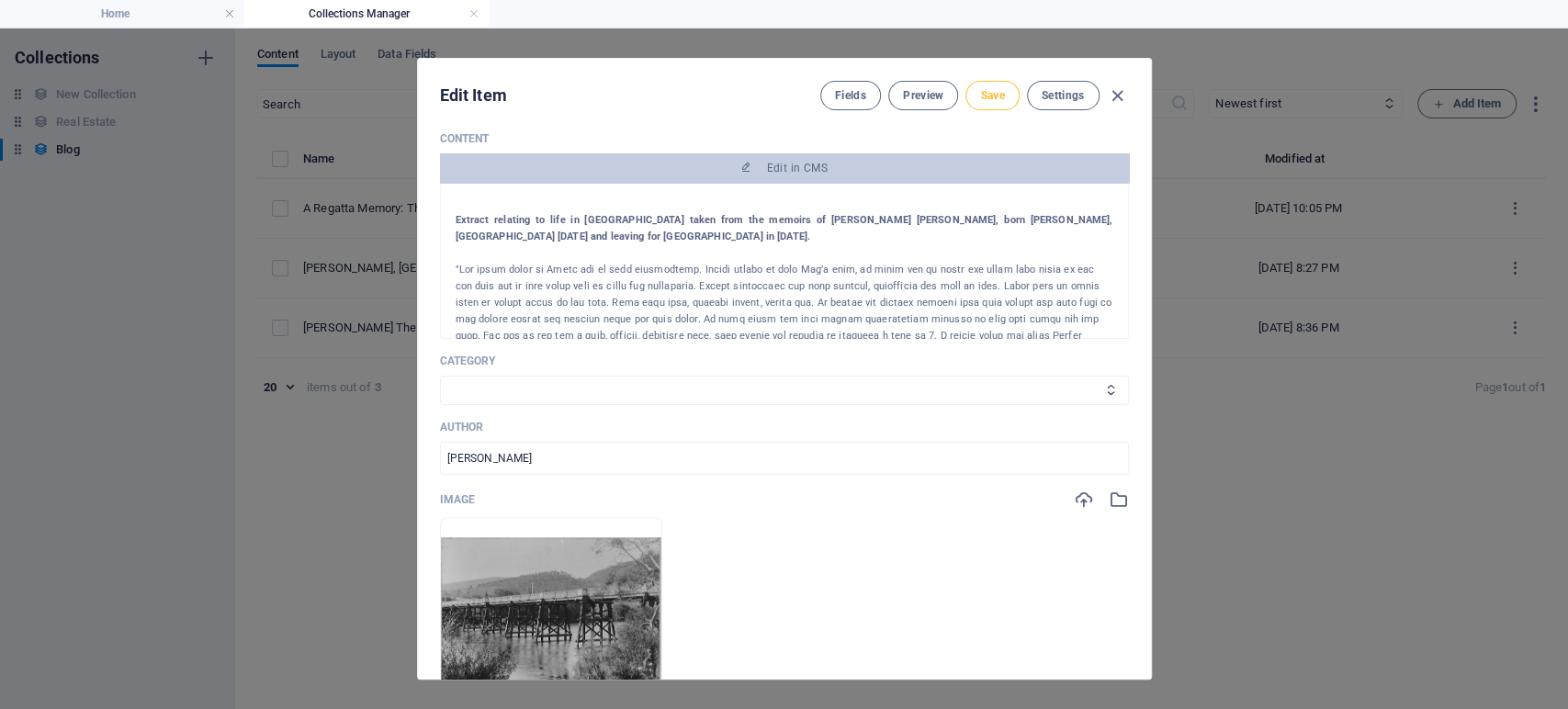
click at [994, 82] on button "Save" at bounding box center [991, 95] width 53 height 29
click at [1117, 87] on icon "button" at bounding box center [1117, 95] width 21 height 21
type input "[DATE]"
type input "a-regatta-memory-the-banshee"
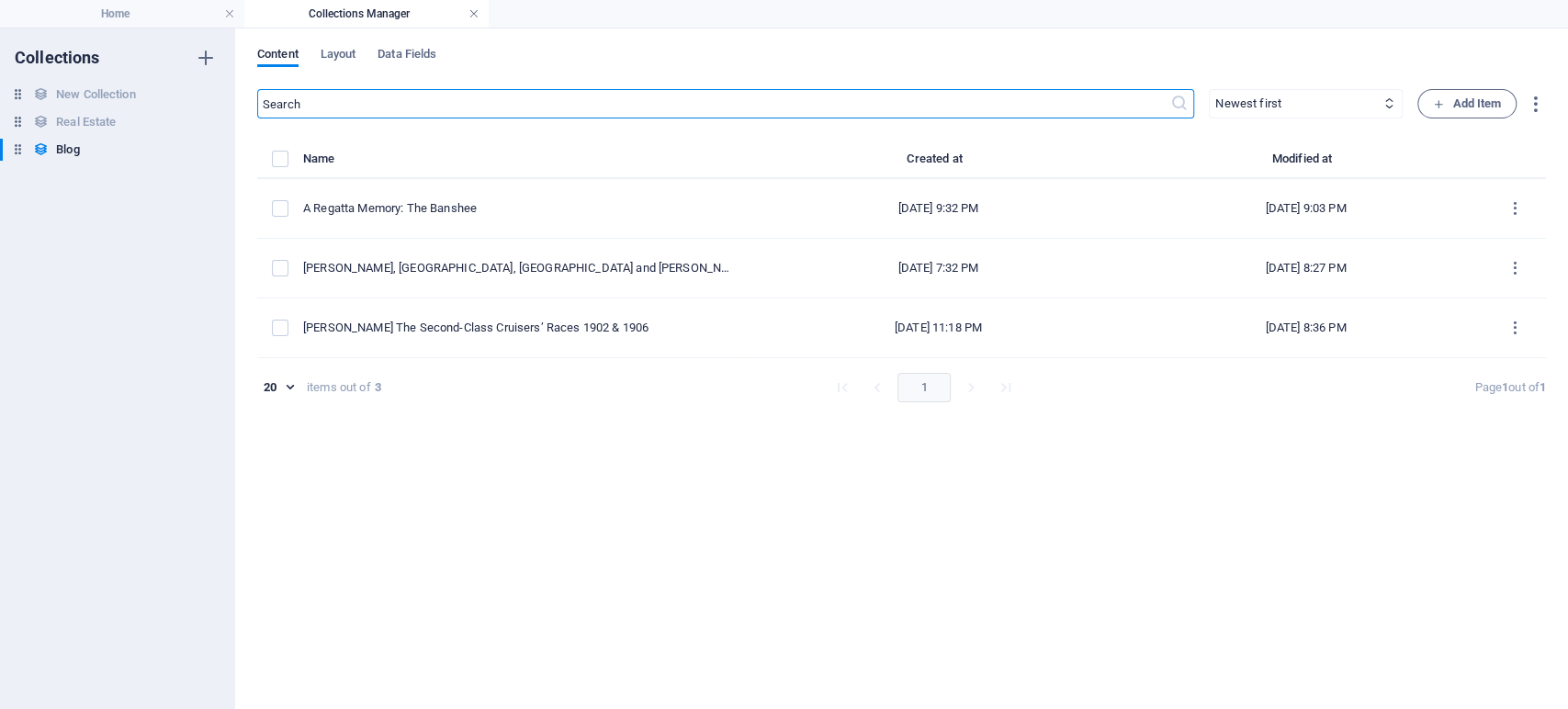
click at [474, 13] on link at bounding box center [474, 14] width 11 height 18
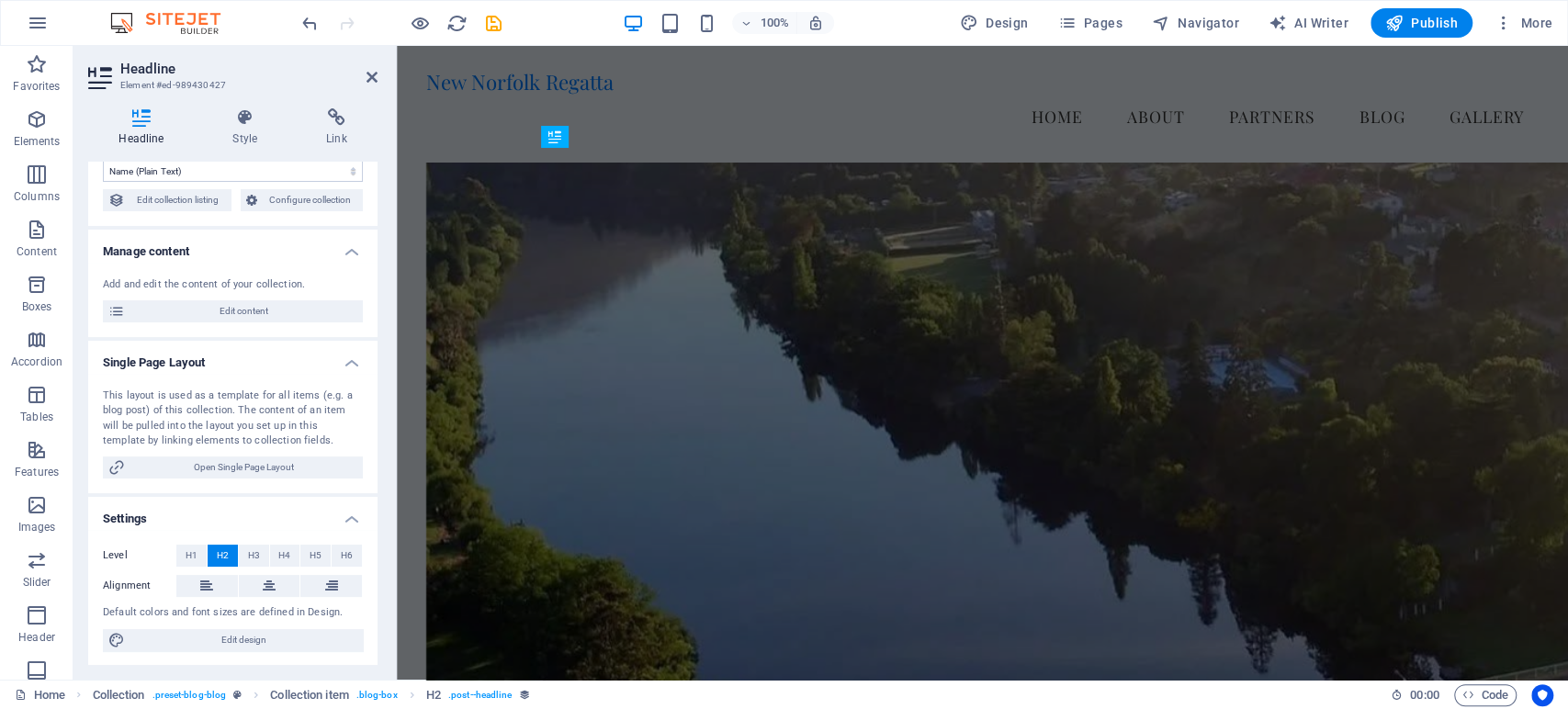
scroll to position [1877, 0]
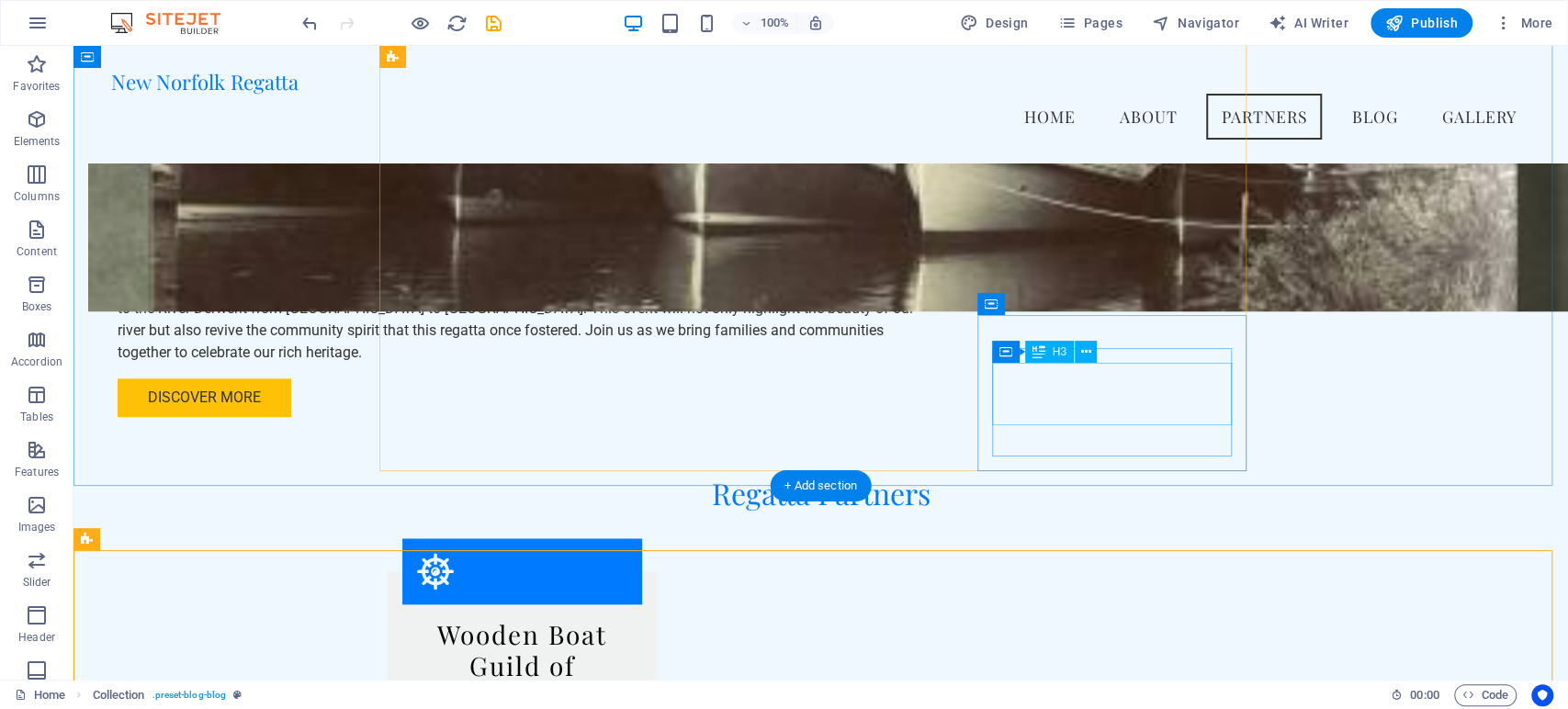
scroll to position [970, 0]
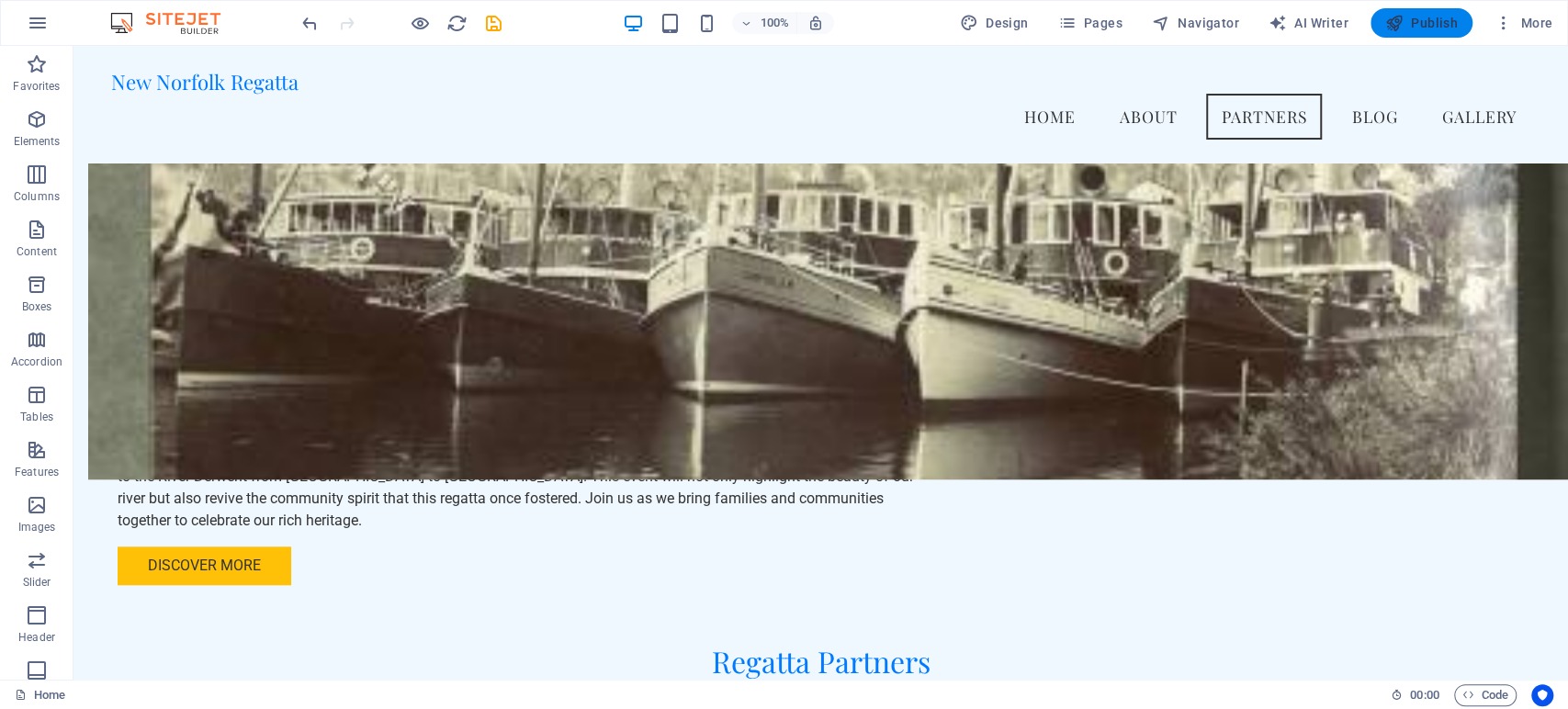
click at [1426, 22] on span "Publish" at bounding box center [1421, 23] width 73 height 19
